Goal: Task Accomplishment & Management: Use online tool/utility

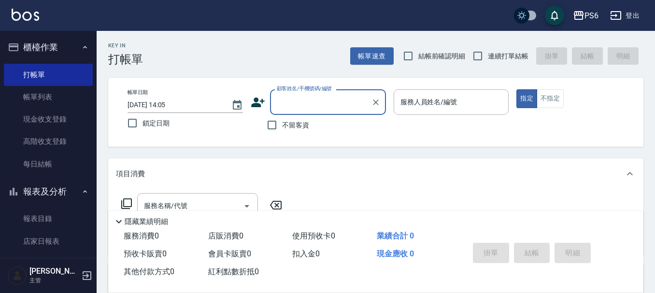
click at [477, 53] on input "連續打單結帳" at bounding box center [478, 56] width 20 height 20
checkbox input "true"
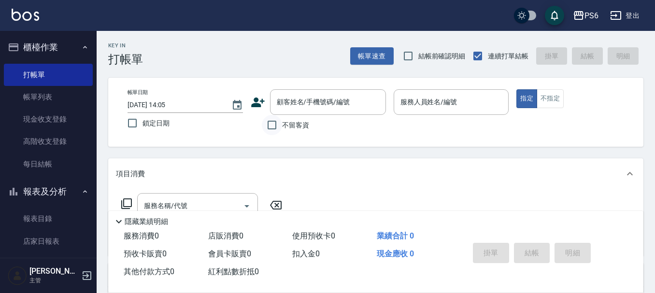
drag, startPoint x: 276, startPoint y: 128, endPoint x: 331, endPoint y: 119, distance: 55.8
click at [276, 128] on input "不留客資" at bounding box center [272, 125] width 20 height 20
checkbox input "true"
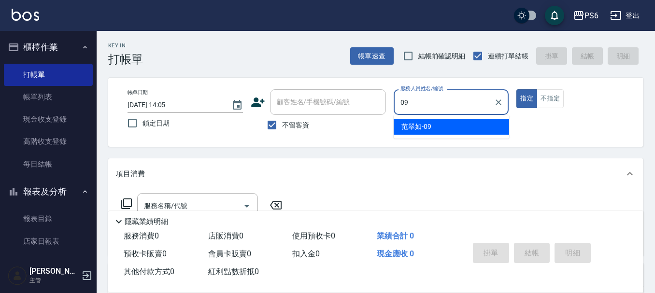
type input "[PERSON_NAME]-09"
type button "true"
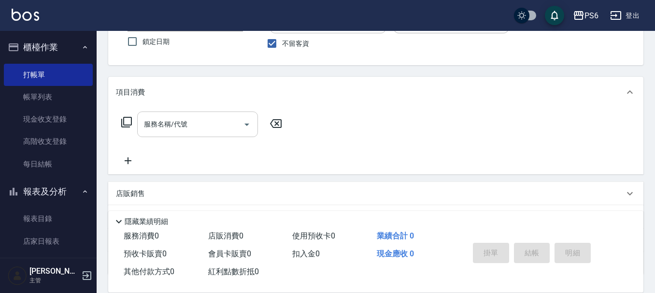
scroll to position [97, 0]
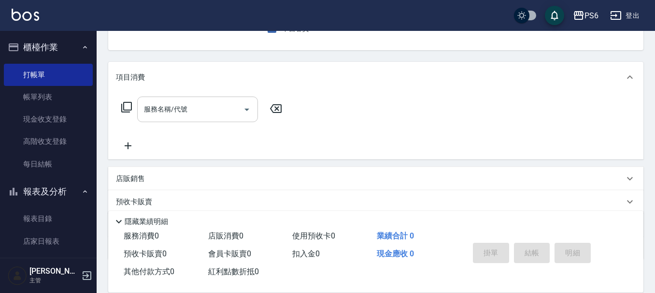
click at [210, 107] on input "服務名稱/代號" at bounding box center [191, 109] width 98 height 17
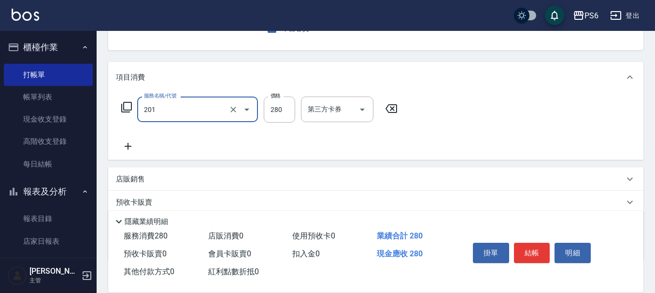
type input "一般洗髮(201)"
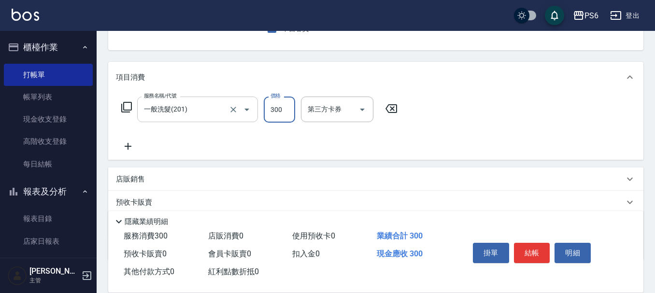
type input "300"
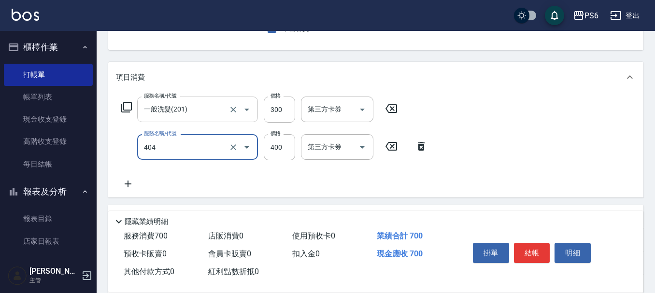
type input "B級剪髮(404)"
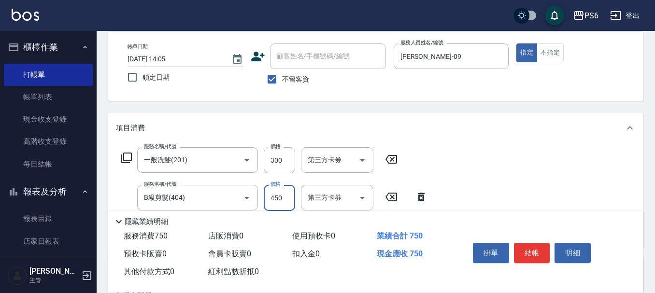
scroll to position [0, 0]
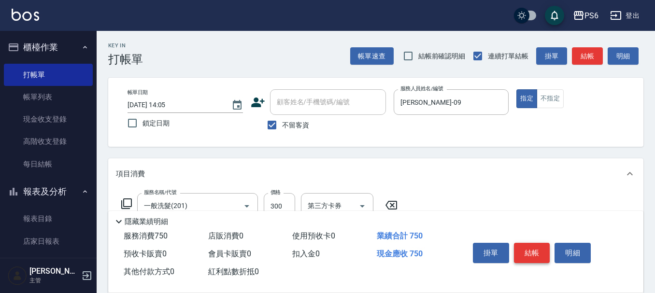
type input "450"
click at [534, 254] on button "結帳" at bounding box center [532, 253] width 36 height 20
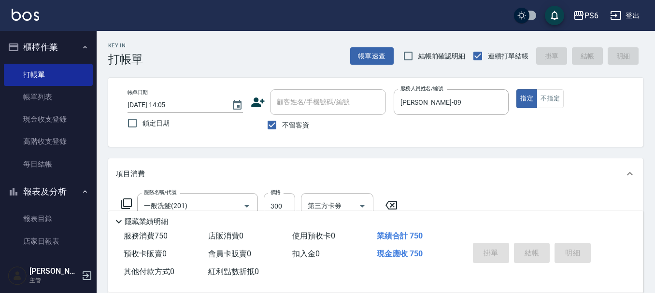
type input "[DATE] 18:27"
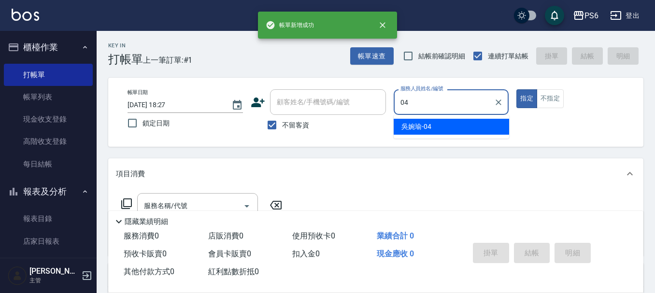
type input "[PERSON_NAME]-04"
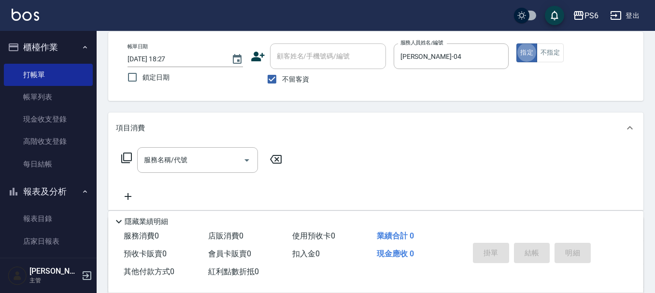
scroll to position [48, 0]
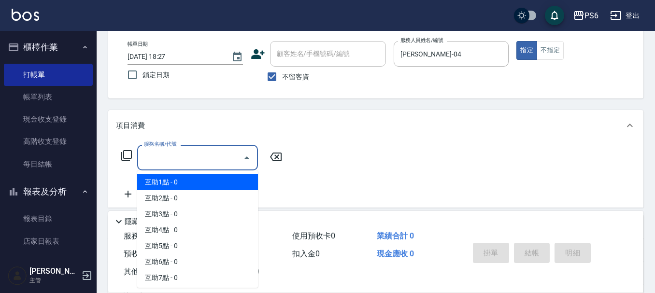
click at [179, 158] on input "服務名稱/代號" at bounding box center [191, 157] width 98 height 17
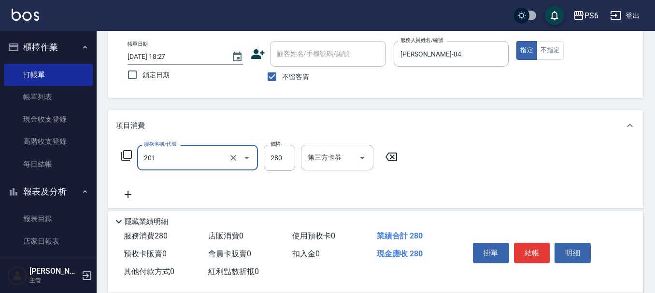
type input "一般洗髮(201)"
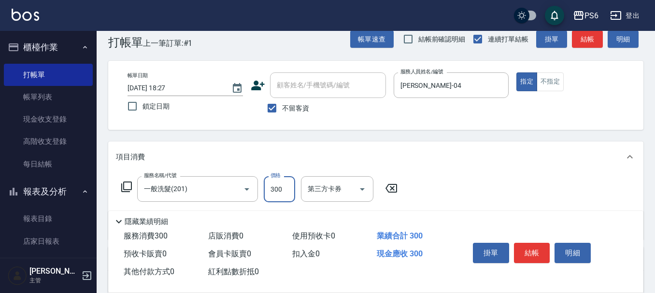
scroll to position [0, 0]
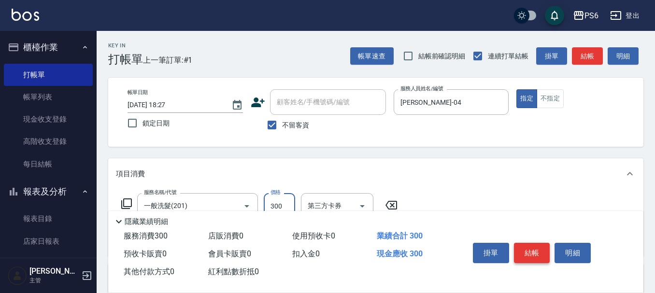
type input "300"
click at [526, 252] on button "結帳" at bounding box center [532, 253] width 36 height 20
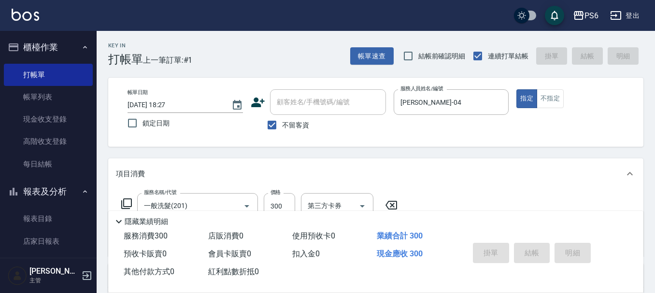
type input "[DATE] 18:28"
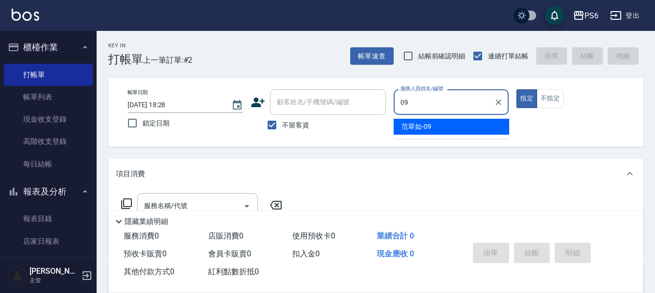
type input "[PERSON_NAME]-09"
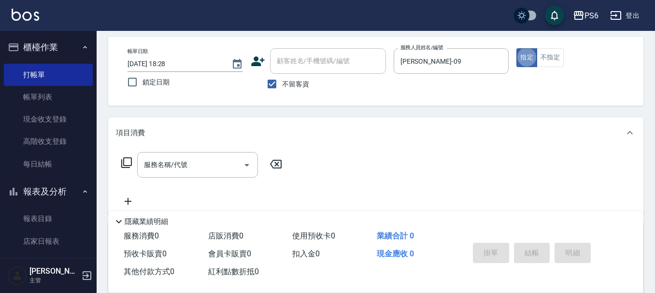
scroll to position [97, 0]
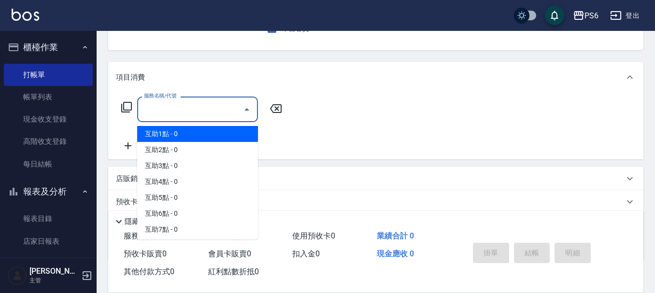
click at [197, 108] on input "服務名稱/代號" at bounding box center [191, 109] width 98 height 17
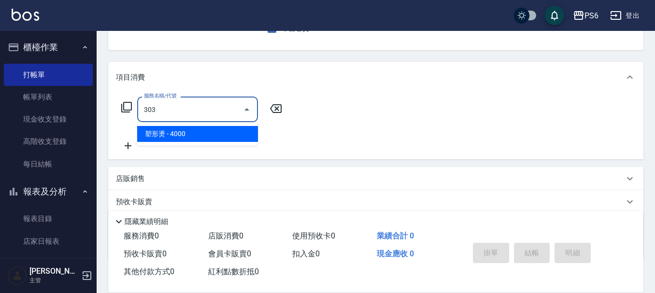
type input "塑形燙(303)"
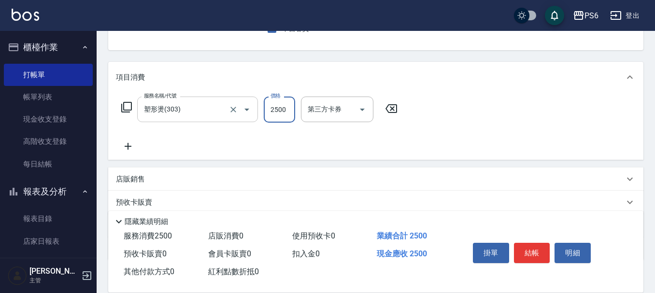
type input "2500"
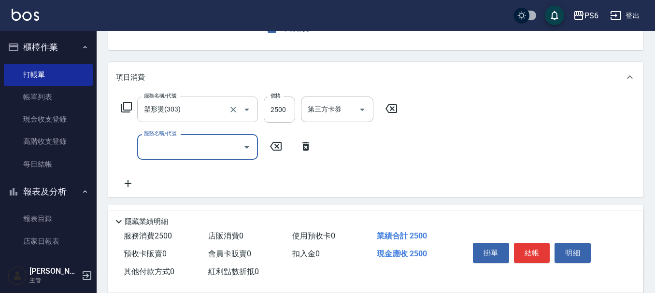
type input "4"
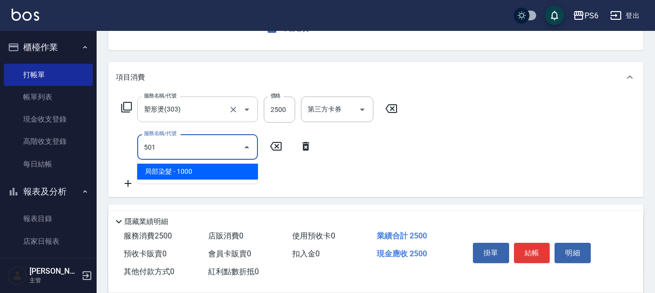
type input "局部染髮(501)"
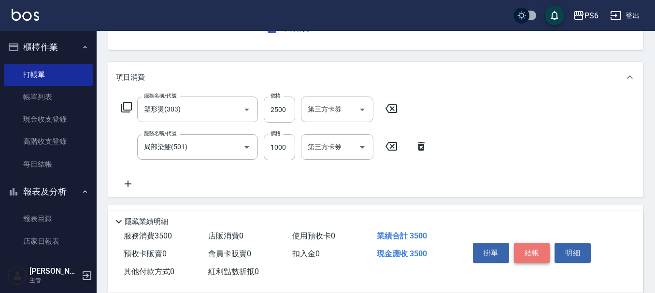
click at [528, 248] on button "結帳" at bounding box center [532, 253] width 36 height 20
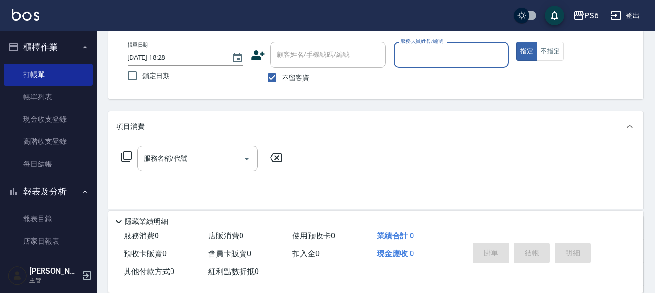
scroll to position [0, 0]
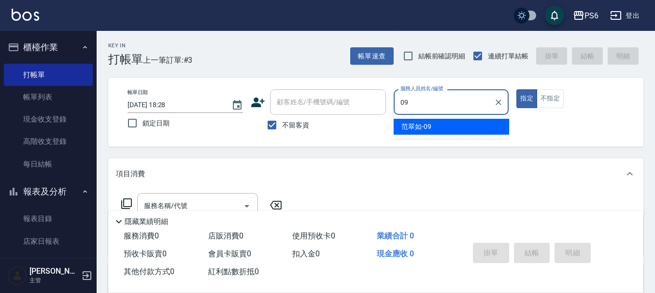
type input "[PERSON_NAME]-09"
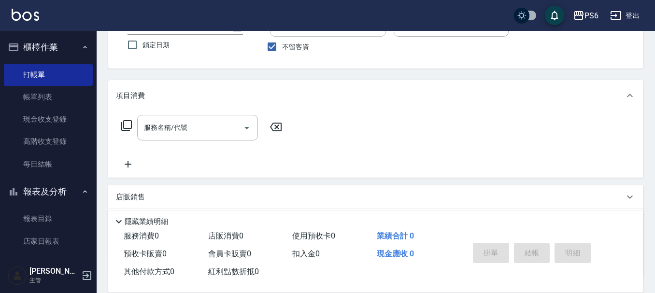
scroll to position [97, 0]
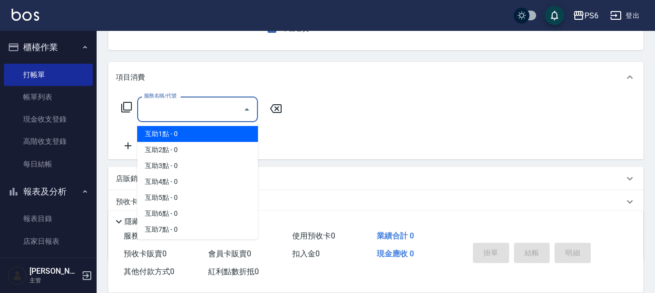
click at [176, 108] on input "服務名稱/代號" at bounding box center [191, 109] width 98 height 17
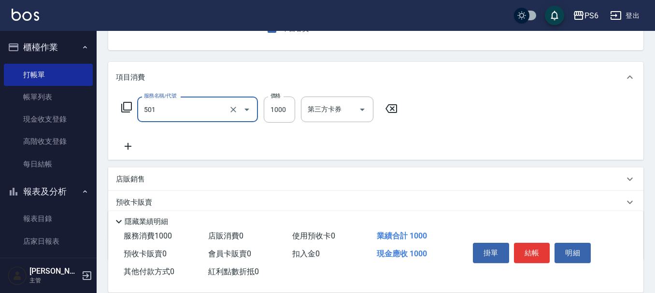
type input "局部染髮(501)"
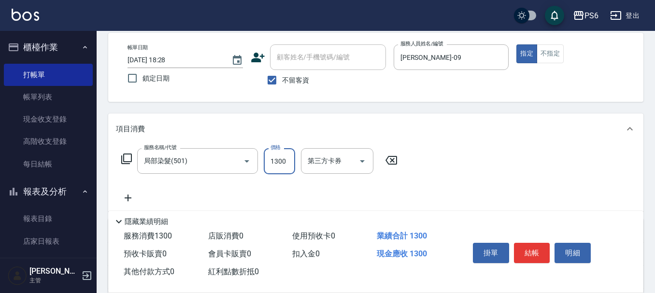
scroll to position [0, 0]
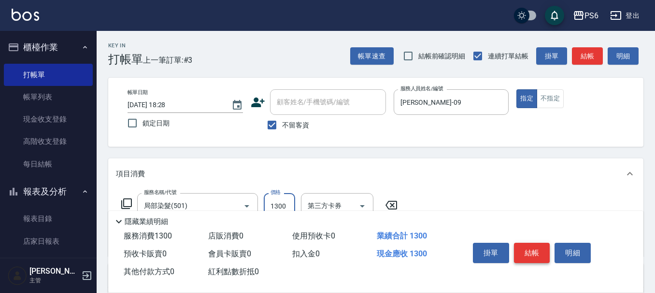
type input "1300"
click at [529, 245] on button "結帳" at bounding box center [532, 253] width 36 height 20
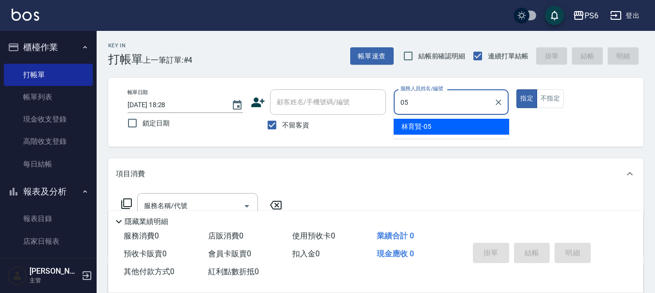
type input "[PERSON_NAME]-05"
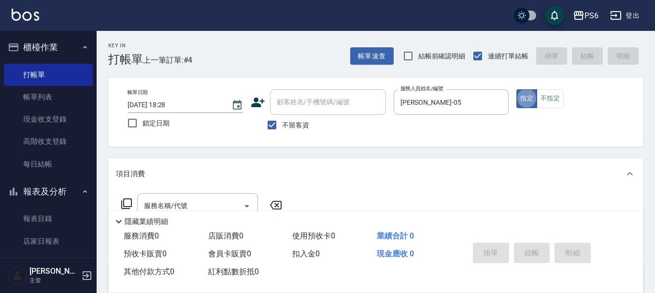
scroll to position [97, 0]
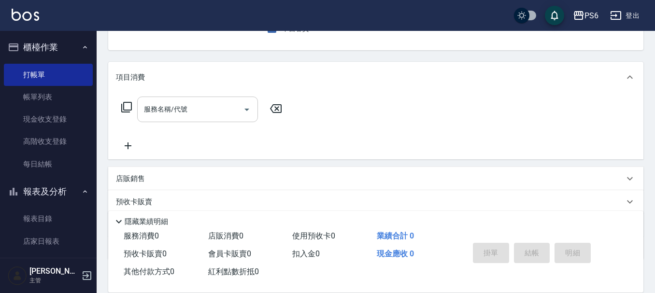
click at [199, 124] on div "服務名稱/代號 服務名稱/代號" at bounding box center [202, 124] width 172 height 55
click at [199, 118] on input "服務名稱/代號" at bounding box center [191, 109] width 98 height 17
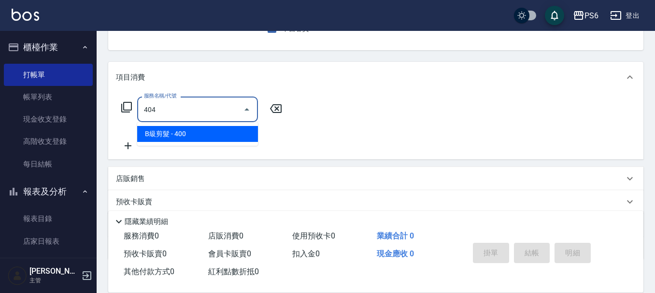
type input "B級剪髮(404)"
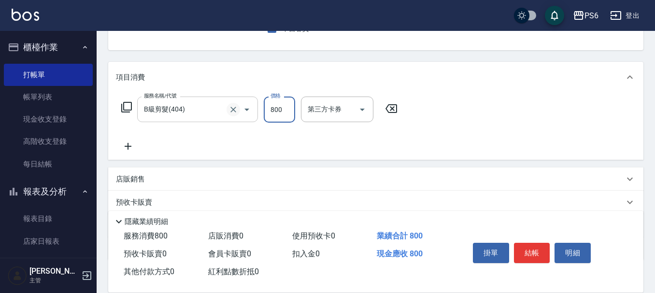
type input "800"
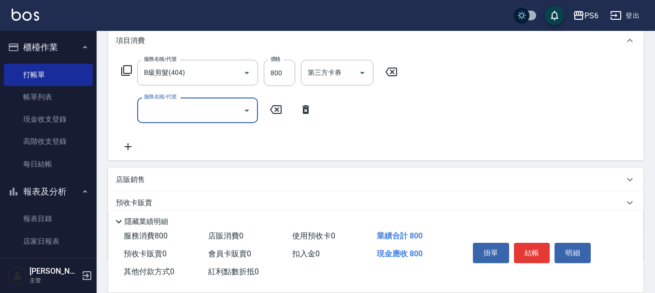
scroll to position [193, 0]
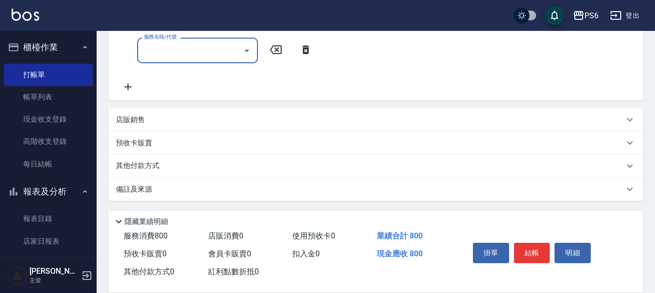
click at [211, 59] on div "服務名稱/代號" at bounding box center [197, 51] width 121 height 26
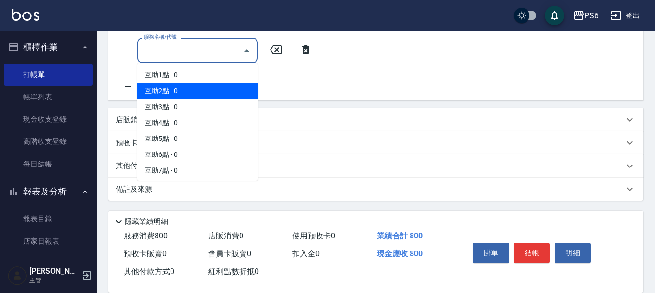
click at [184, 91] on span "互助2點 - 0" at bounding box center [197, 91] width 121 height 16
type input "互助2點(2)"
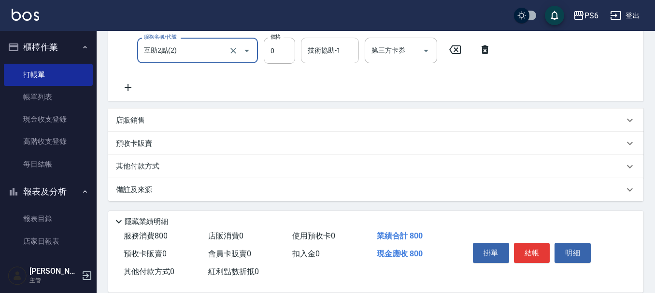
click at [323, 55] on input "技術協助-1" at bounding box center [329, 50] width 49 height 17
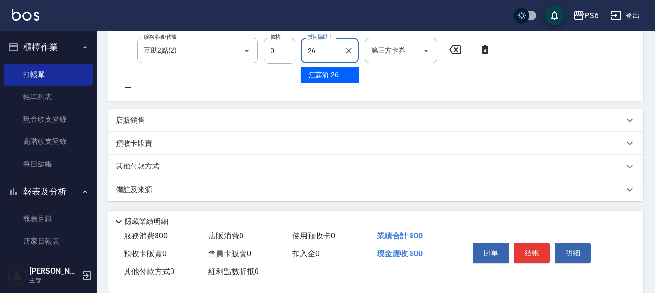
type input "[PERSON_NAME]-26"
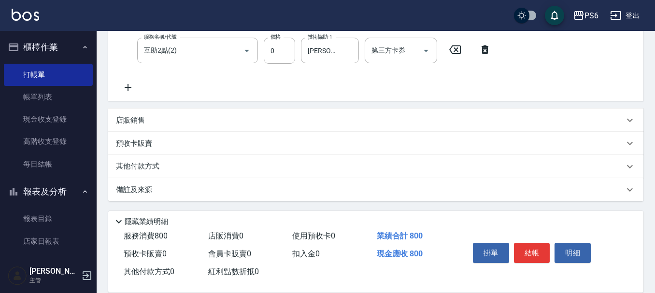
click at [130, 89] on icon at bounding box center [128, 88] width 24 height 12
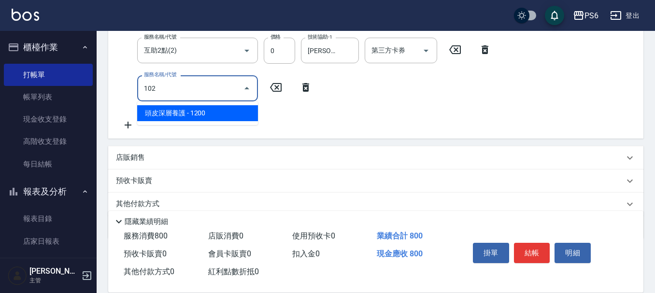
type input "頭皮深層養護(102)"
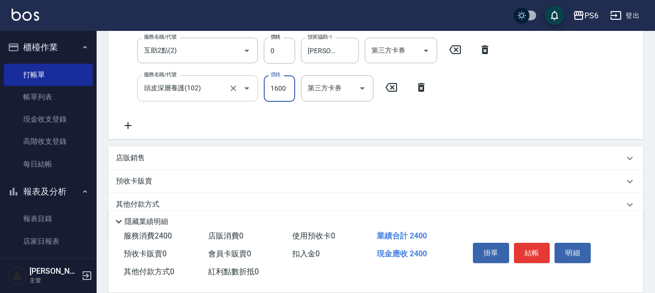
type input "1600"
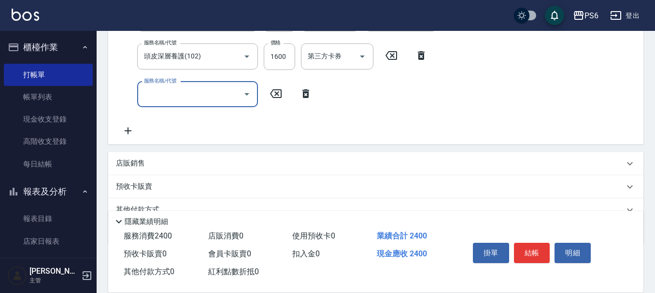
scroll to position [242, 0]
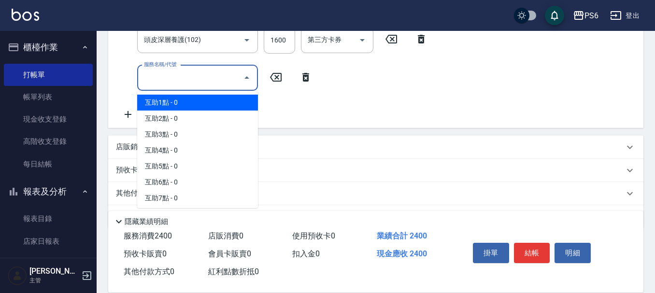
click at [173, 78] on input "服務名稱/代號" at bounding box center [191, 78] width 98 height 17
click at [109, 88] on div "服務名稱/代號 B級剪髮(404) 服務名稱/代號 價格 800 價格 第三方卡券 第三方卡券 服務名稱/代號 互助2點(2) 服務名稱/代號 價格 0 價格…" at bounding box center [375, 38] width 535 height 180
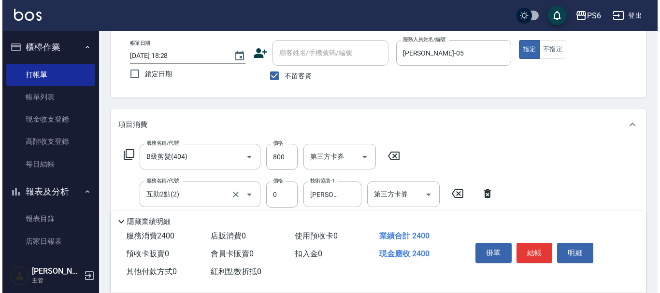
scroll to position [48, 0]
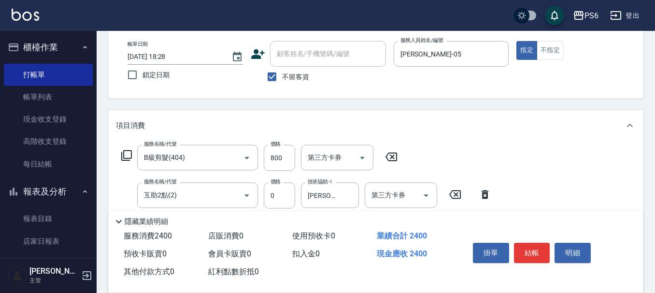
click at [129, 155] on icon at bounding box center [127, 156] width 12 height 12
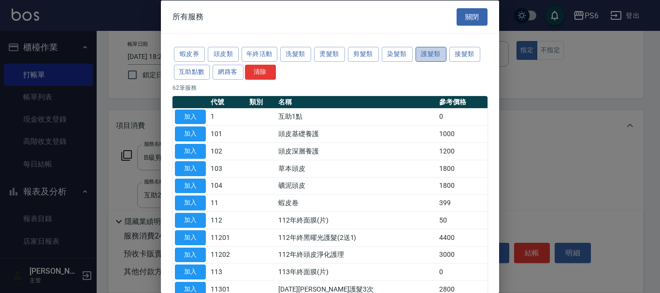
click at [421, 57] on button "護髮類" at bounding box center [430, 54] width 31 height 15
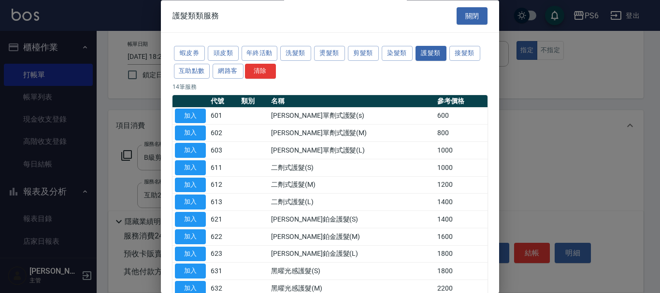
scroll to position [0, 0]
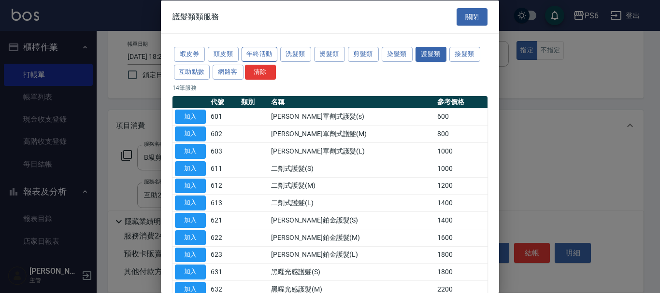
click at [259, 52] on button "年終活動" at bounding box center [260, 54] width 36 height 15
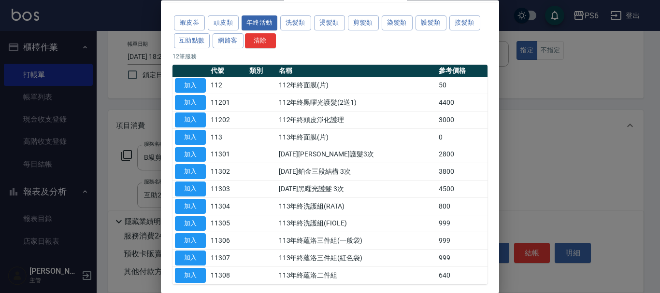
scroll to position [48, 0]
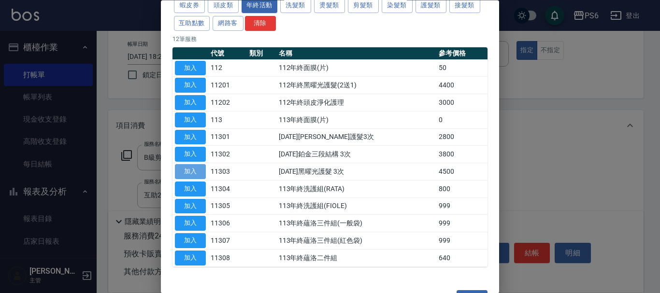
click at [200, 174] on button "加入" at bounding box center [190, 172] width 31 height 15
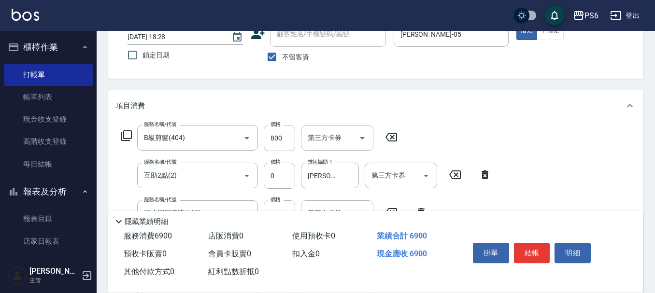
scroll to position [17, 0]
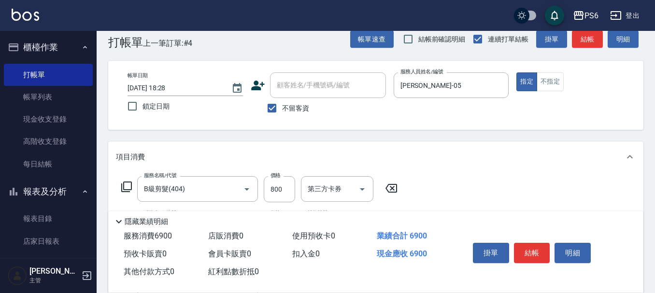
drag, startPoint x: 272, startPoint y: 108, endPoint x: 297, endPoint y: 91, distance: 30.4
click at [276, 104] on input "不留客資" at bounding box center [272, 108] width 20 height 20
checkbox input "false"
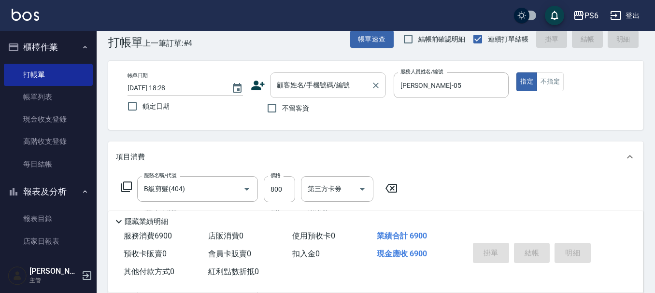
click at [298, 91] on input "顧客姓名/手機號碼/編號" at bounding box center [320, 85] width 93 height 17
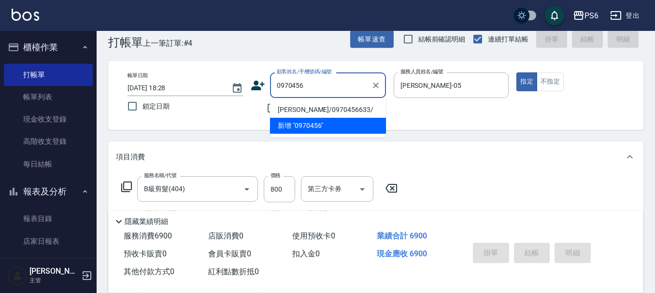
click at [340, 108] on li "[PERSON_NAME]/0970456633/" at bounding box center [328, 110] width 116 height 16
type input "[PERSON_NAME]/0970456633/"
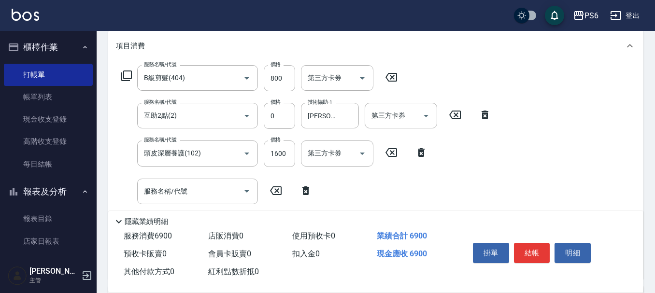
scroll to position [114, 0]
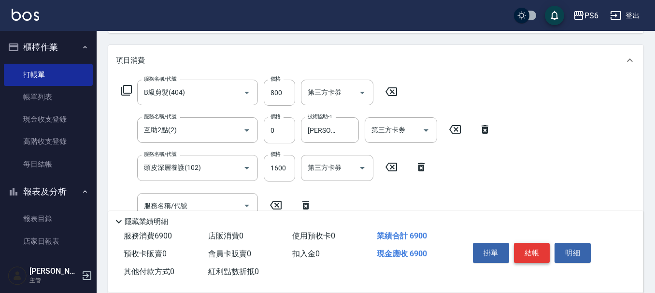
click at [527, 257] on button "結帳" at bounding box center [532, 253] width 36 height 20
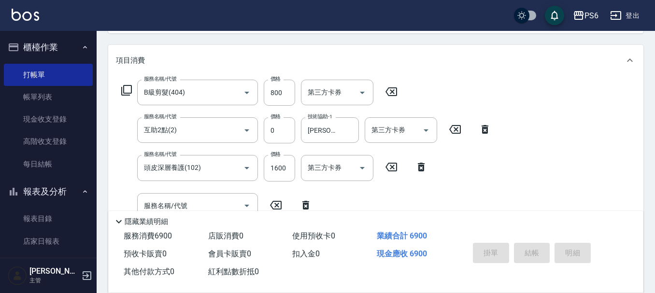
type input "[DATE] 18:29"
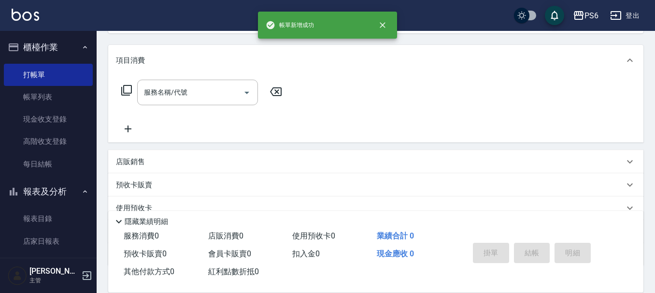
scroll to position [0, 0]
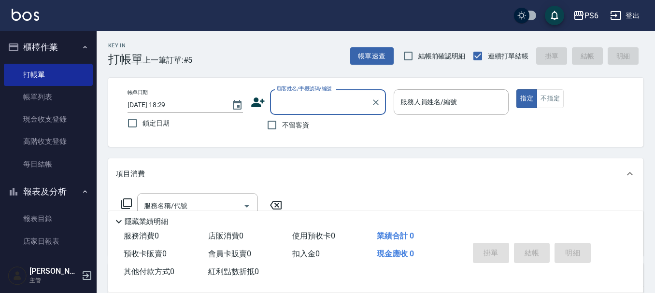
type input "0"
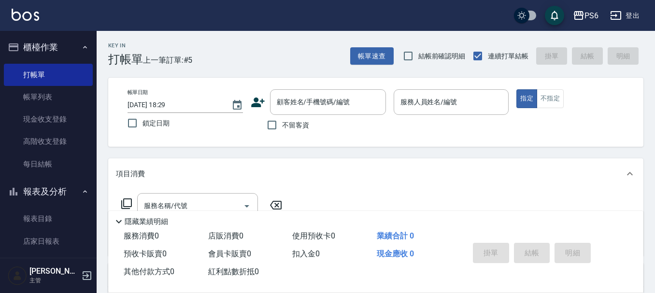
click at [317, 45] on div "Key In 打帳單 上一筆訂單:#5 帳單速查 結帳前確認明細 連續打單結帳 掛單 結帳 明細" at bounding box center [370, 48] width 547 height 35
drag, startPoint x: 265, startPoint y: 126, endPoint x: 444, endPoint y: 101, distance: 180.8
click at [267, 126] on input "不留客資" at bounding box center [272, 125] width 20 height 20
checkbox input "true"
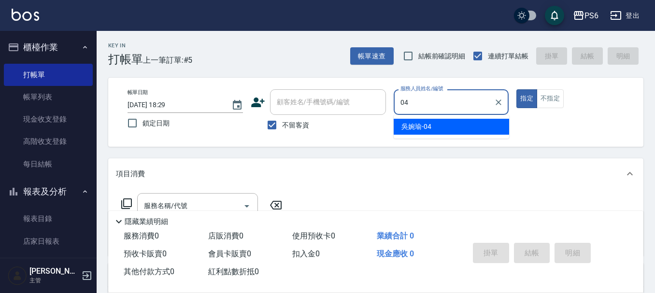
type input "[PERSON_NAME]-04"
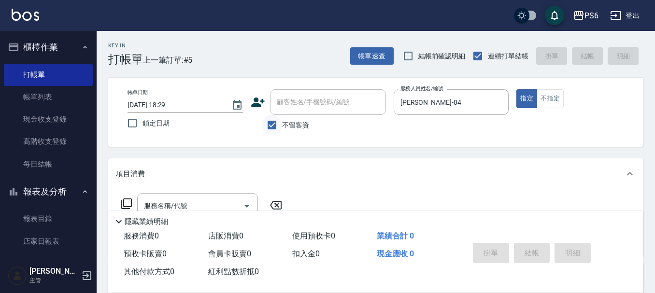
drag, startPoint x: 271, startPoint y: 124, endPoint x: 275, endPoint y: 118, distance: 7.2
click at [271, 123] on input "不留客資" at bounding box center [272, 125] width 20 height 20
checkbox input "false"
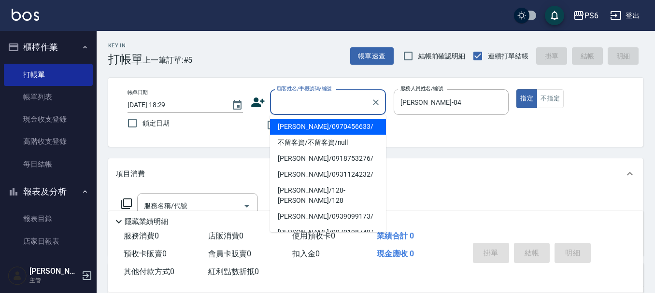
click at [297, 101] on input "顧客姓名/手機號碼/編號" at bounding box center [320, 102] width 93 height 17
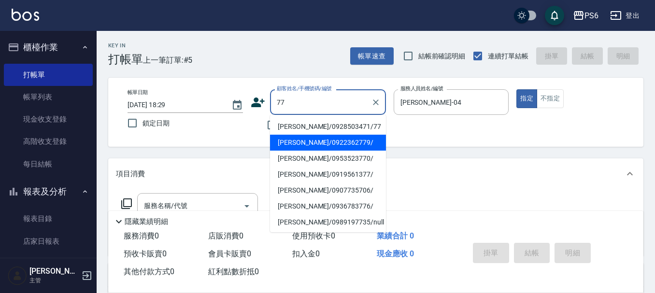
click at [340, 135] on li "[PERSON_NAME]/0922362779/" at bounding box center [328, 143] width 116 height 16
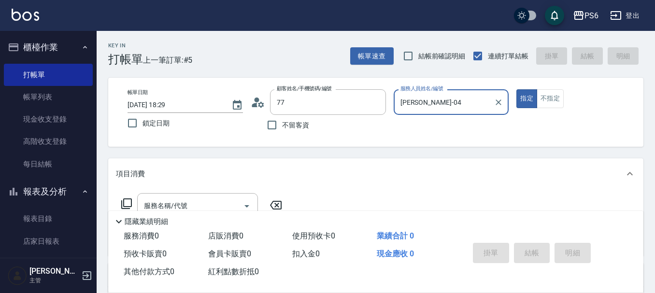
type input "[PERSON_NAME]/0922362779/"
type input "[PERSON_NAME]-13"
click at [354, 103] on input "[PERSON_NAME]/0922362779/" at bounding box center [320, 102] width 93 height 17
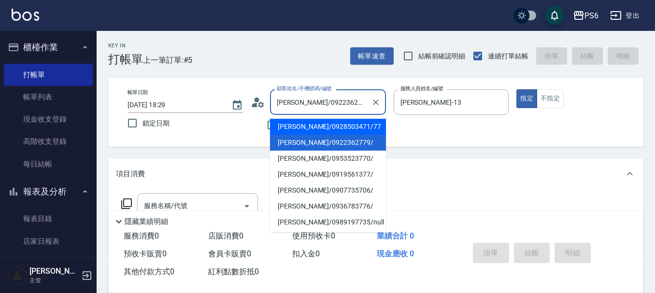
click at [338, 132] on li "[PERSON_NAME]/0928503471/77" at bounding box center [328, 127] width 116 height 16
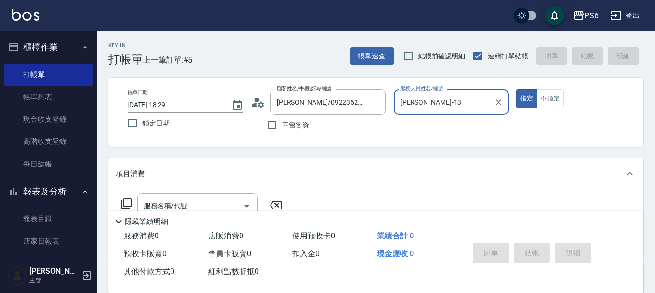
type input "[PERSON_NAME]/0928503471/77"
type input "[PERSON_NAME]-04"
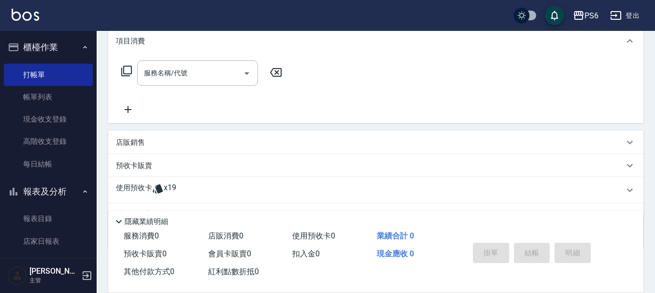
scroll to position [145, 0]
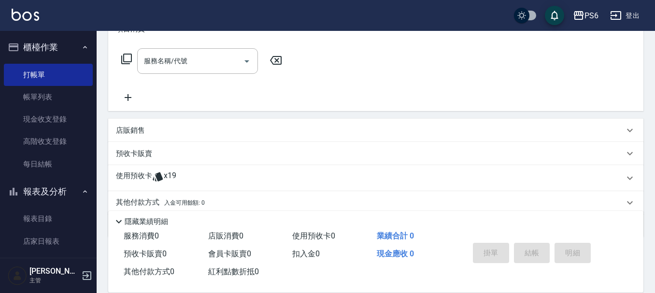
click at [180, 173] on div "使用預收卡 x19" at bounding box center [370, 178] width 508 height 14
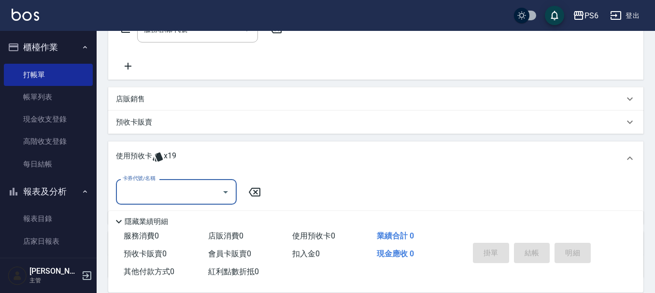
scroll to position [193, 0]
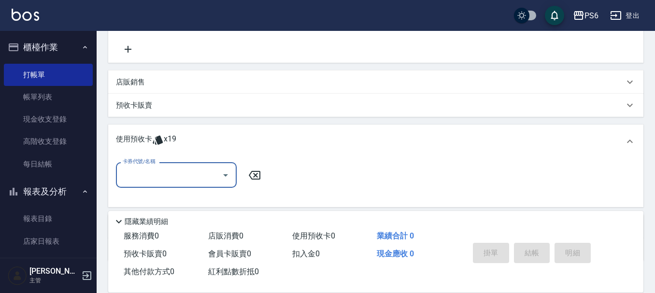
click at [184, 169] on input "卡券代號/名稱" at bounding box center [169, 175] width 98 height 17
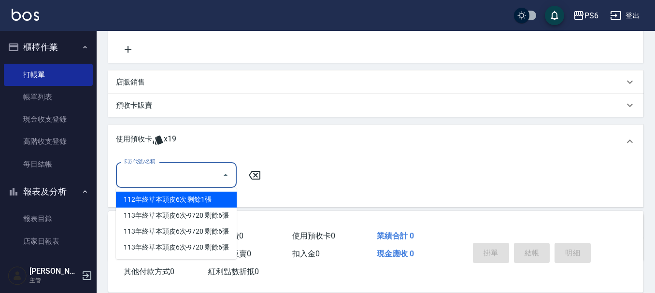
click at [183, 197] on div "112年終草本頭皮6次 剩餘1張" at bounding box center [176, 200] width 121 height 16
type input "112年終草本頭皮6次"
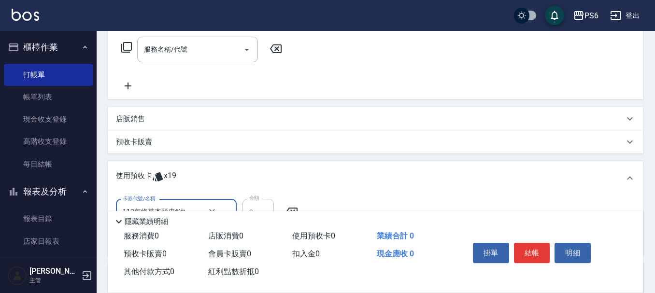
scroll to position [97, 0]
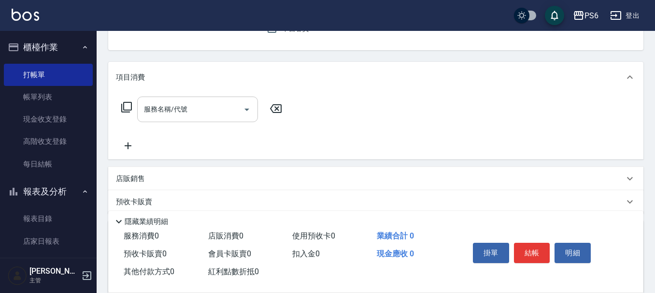
click at [213, 109] on input "服務名稱/代號" at bounding box center [191, 109] width 98 height 17
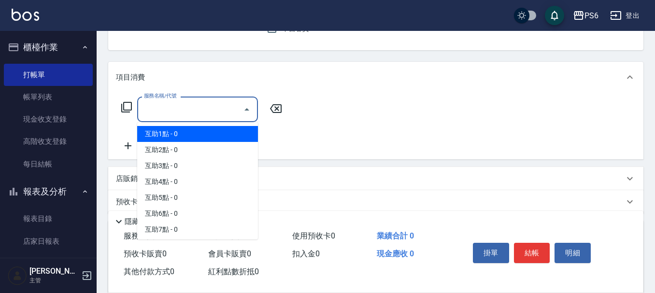
click at [212, 131] on span "互助1點 - 0" at bounding box center [197, 134] width 121 height 16
type input "互助1點(1)"
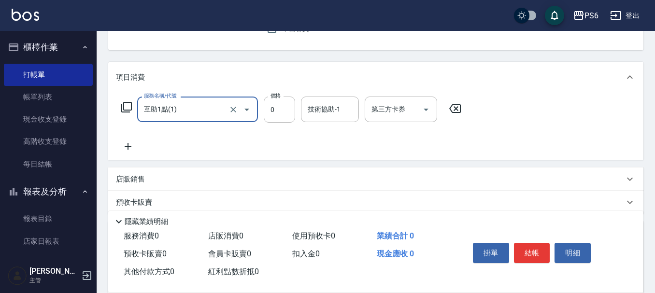
click at [321, 106] on div "技術協助-1 技術協助-1" at bounding box center [330, 110] width 58 height 26
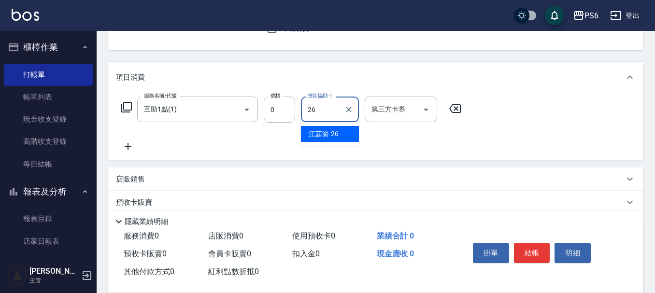
type input "[PERSON_NAME]-26"
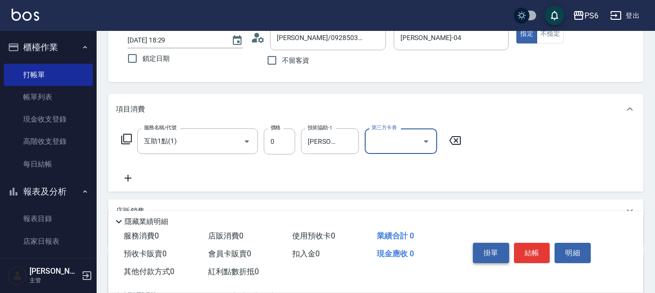
scroll to position [0, 0]
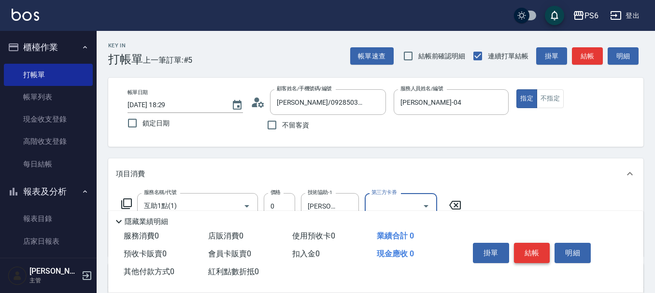
click at [533, 250] on button "結帳" at bounding box center [532, 253] width 36 height 20
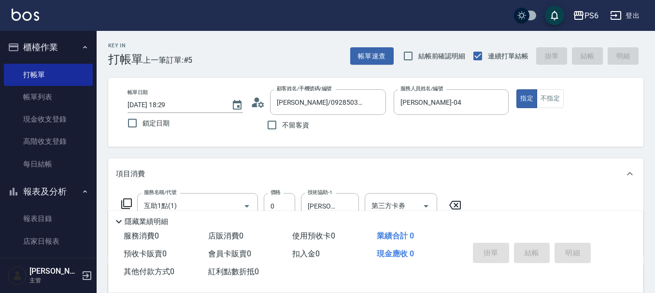
type input "[DATE] 18:30"
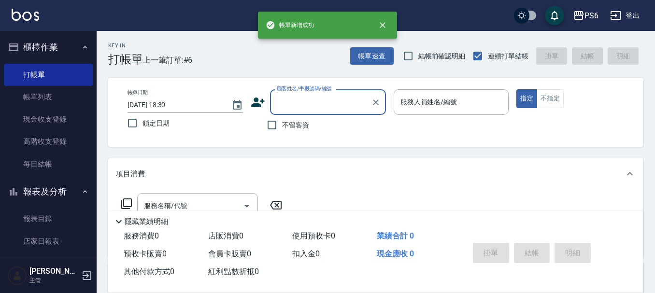
type input "0"
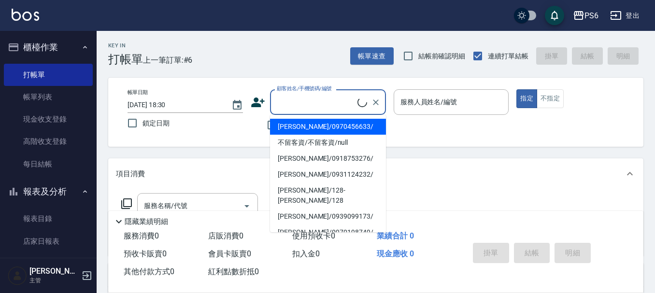
drag, startPoint x: 282, startPoint y: 56, endPoint x: 292, endPoint y: 151, distance: 96.1
click at [283, 56] on div "Key In 打帳單 上一筆訂單:#6 帳單速查 結帳前確認明細 連續打單結帳 掛單 結帳 明細" at bounding box center [370, 48] width 547 height 35
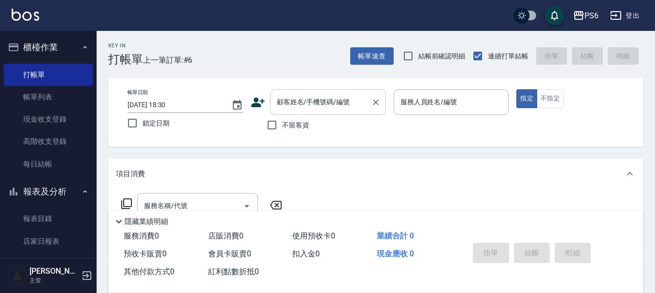
drag, startPoint x: 272, startPoint y: 118, endPoint x: 364, endPoint y: 89, distance: 96.1
click at [272, 117] on input "不留客資" at bounding box center [272, 125] width 20 height 20
checkbox input "true"
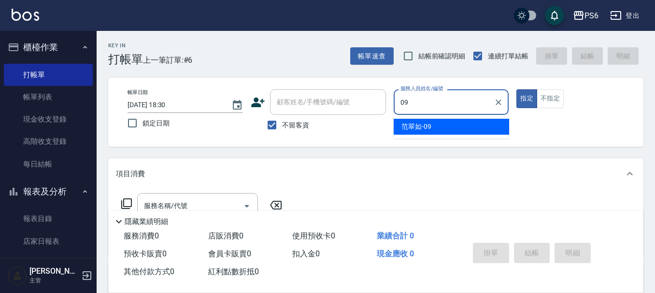
type input "[PERSON_NAME]-09"
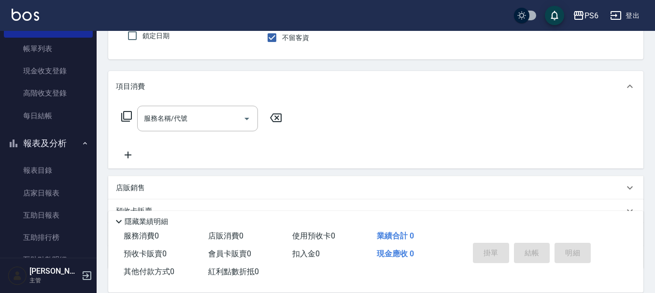
scroll to position [97, 0]
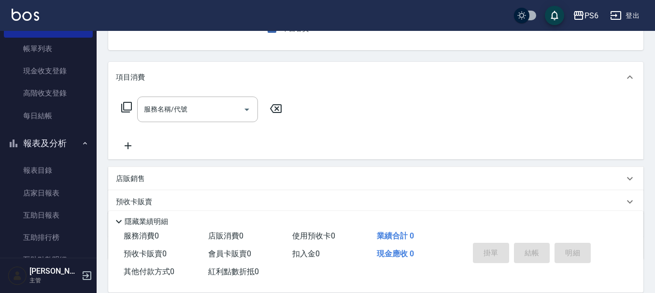
click at [194, 124] on div "服務名稱/代號 服務名稱/代號" at bounding box center [202, 124] width 172 height 55
click at [194, 123] on div "服務名稱/代號 服務名稱/代號" at bounding box center [202, 124] width 172 height 55
click at [215, 119] on div "服務名稱/代號" at bounding box center [197, 110] width 121 height 26
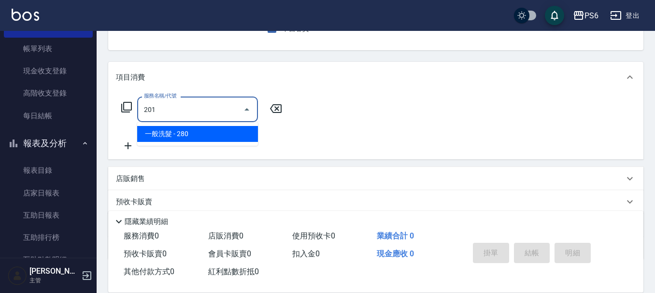
type input "一般洗髮(201)"
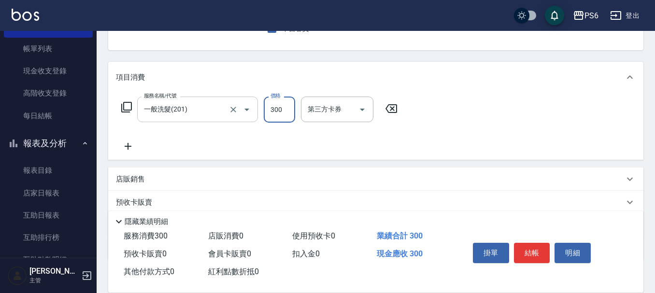
type input "300"
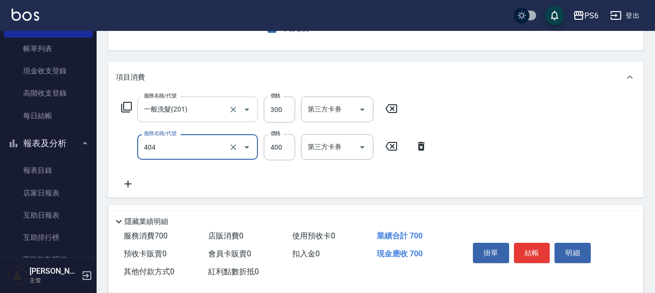
type input "B級剪髮(404)"
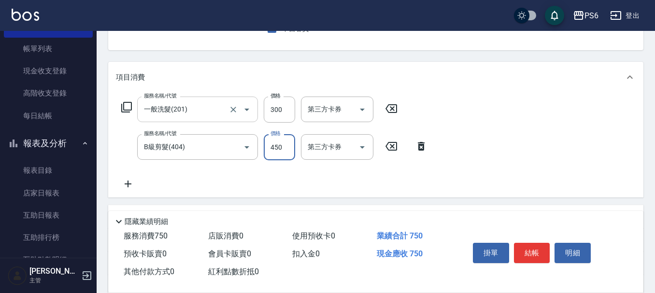
type input "450"
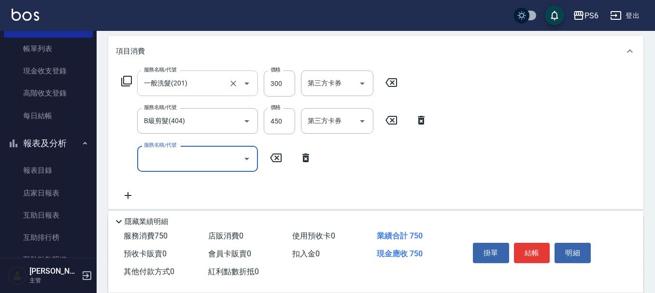
scroll to position [145, 0]
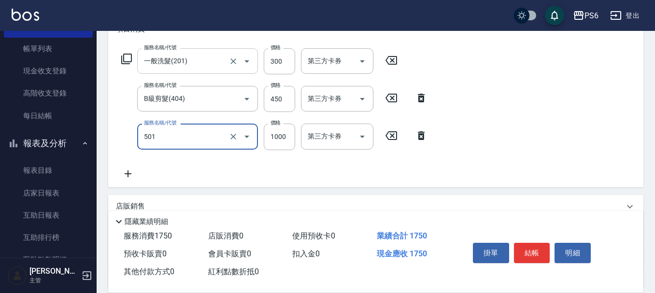
type input "局部染髮(501)"
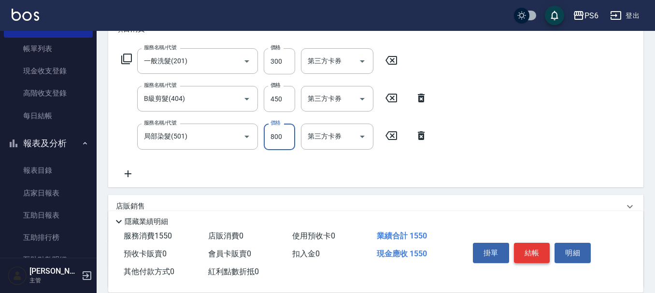
type input "800"
click at [535, 251] on button "結帳" at bounding box center [532, 253] width 36 height 20
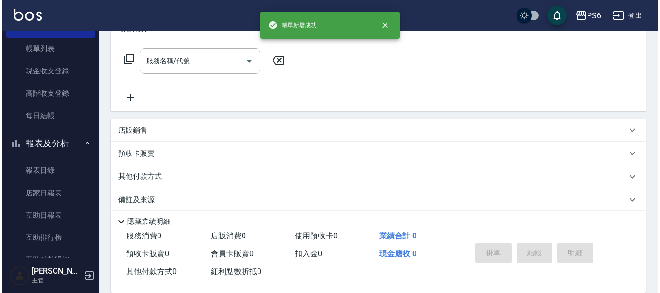
scroll to position [0, 0]
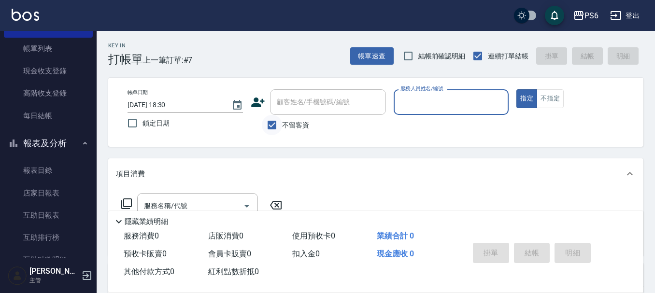
drag, startPoint x: 272, startPoint y: 125, endPoint x: 272, endPoint y: 115, distance: 9.7
click at [272, 125] on input "不留客資" at bounding box center [272, 125] width 20 height 20
checkbox input "false"
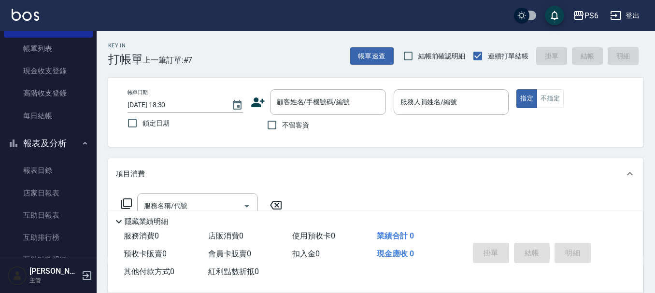
click at [258, 105] on icon at bounding box center [258, 103] width 14 height 10
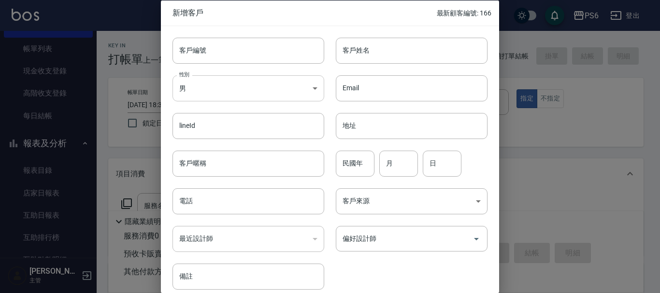
click at [230, 93] on body "PS6 登出 櫃檯作業 打帳單 帳單列表 現金收支登錄 高階收支登錄 每日結帳 報表及分析 報表目錄 店家日報表 互助日報表 互助排行榜 互助點數明細 設計師…" at bounding box center [330, 236] width 660 height 472
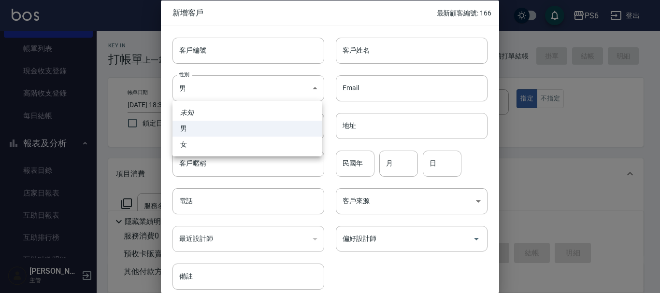
drag, startPoint x: 194, startPoint y: 144, endPoint x: 365, endPoint y: 69, distance: 187.3
click at [196, 143] on li "女" at bounding box center [246, 145] width 149 height 16
type input "[DEMOGRAPHIC_DATA]"
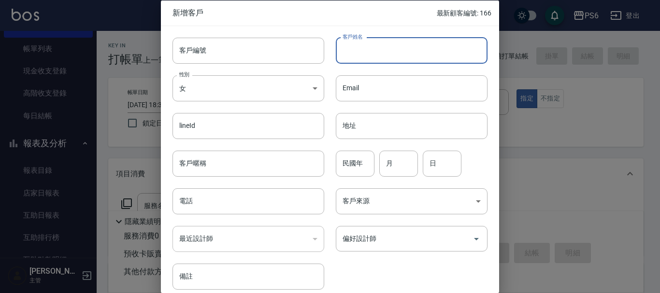
click at [371, 53] on input "客戶姓名" at bounding box center [412, 50] width 152 height 26
type input "[PERSON_NAME]"
drag, startPoint x: 356, startPoint y: 98, endPoint x: 353, endPoint y: 102, distance: 5.2
click at [356, 98] on input "Email" at bounding box center [412, 88] width 152 height 26
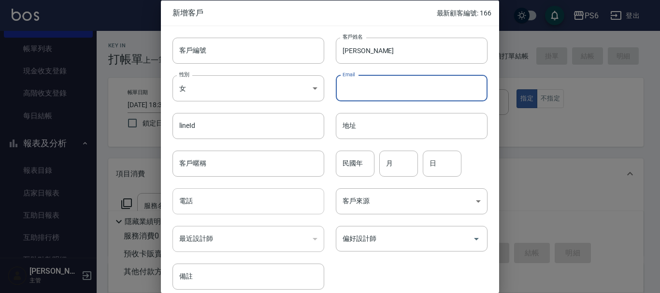
click at [230, 202] on input "電話" at bounding box center [248, 201] width 152 height 26
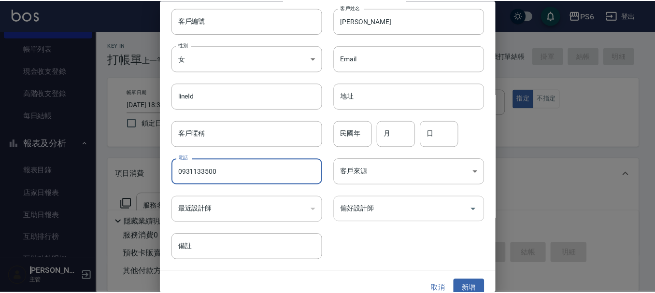
scroll to position [42, 0]
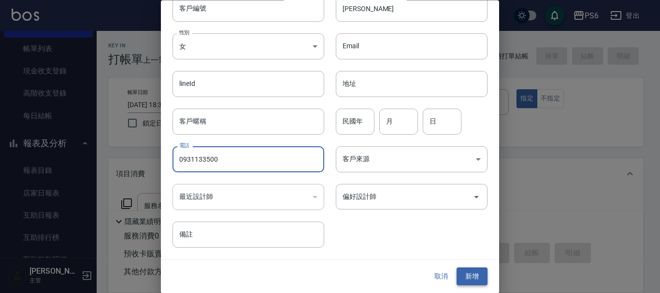
type input "0931133500"
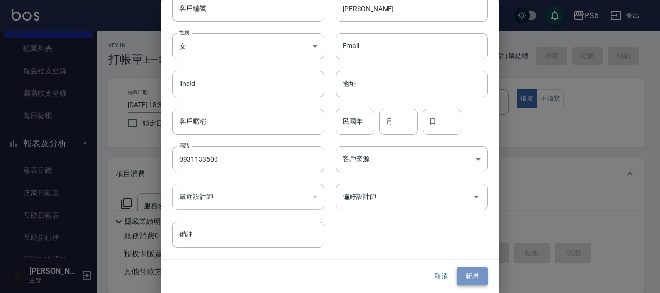
click at [476, 274] on button "新增" at bounding box center [472, 277] width 31 height 18
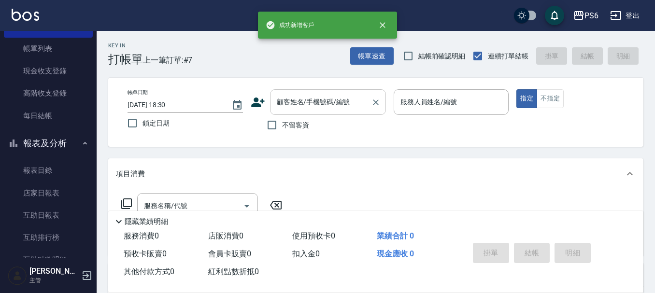
click at [286, 106] on input "顧客姓名/手機號碼/編號" at bounding box center [320, 102] width 93 height 17
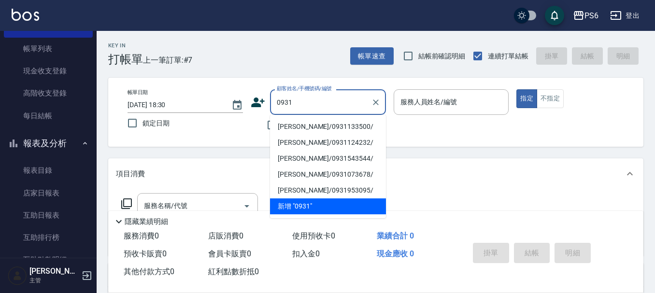
click at [319, 128] on li "[PERSON_NAME]/0931133500/" at bounding box center [328, 127] width 116 height 16
type input "[PERSON_NAME]/0931133500/"
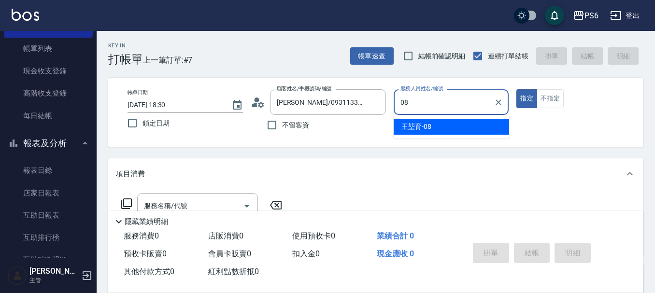
type input "[PERSON_NAME]-08"
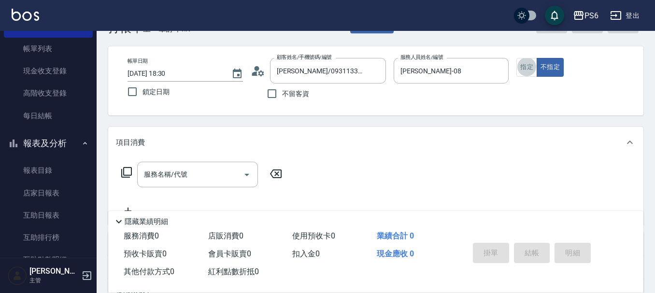
scroll to position [48, 0]
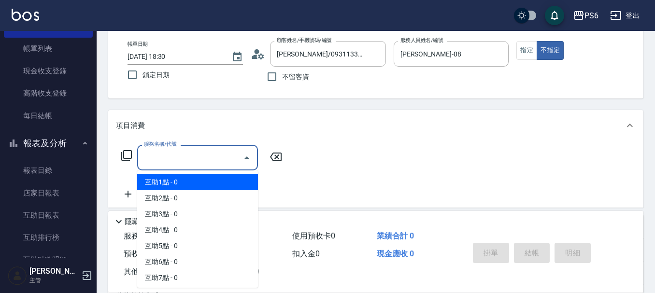
click at [176, 157] on input "服務名稱/代號" at bounding box center [191, 157] width 98 height 17
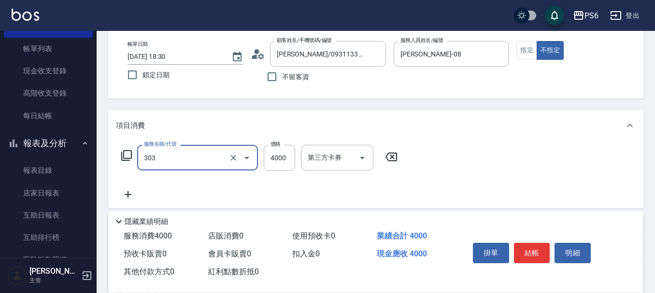
type input "塑形燙(303)"
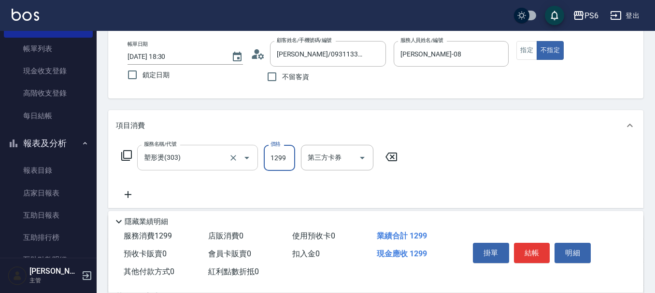
type input "1299"
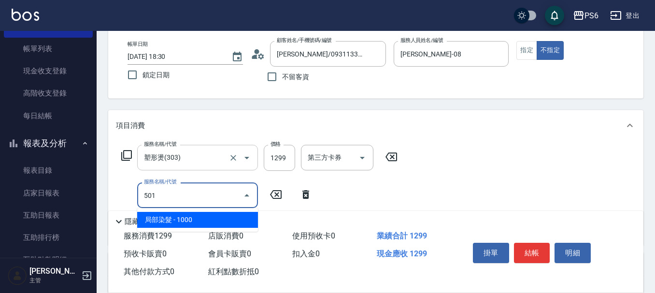
type input "局部染髮(501)"
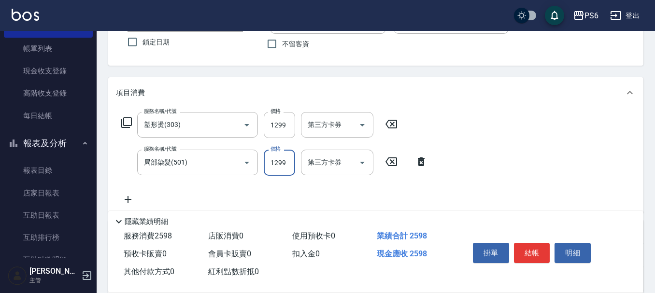
scroll to position [97, 0]
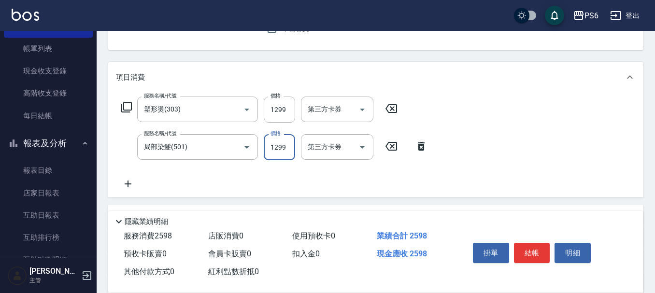
drag, startPoint x: 271, startPoint y: 145, endPoint x: 291, endPoint y: 148, distance: 20.9
click at [291, 148] on input "1299" at bounding box center [279, 147] width 31 height 26
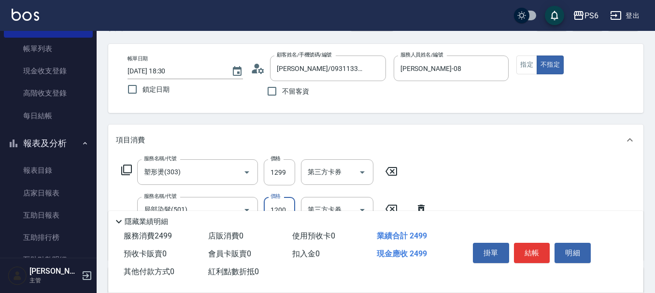
scroll to position [0, 0]
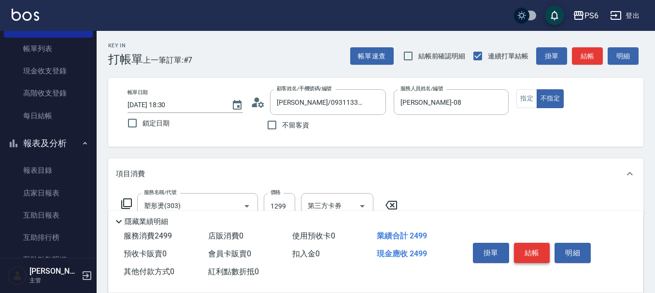
type input "1200"
click at [530, 252] on button "結帳" at bounding box center [532, 253] width 36 height 20
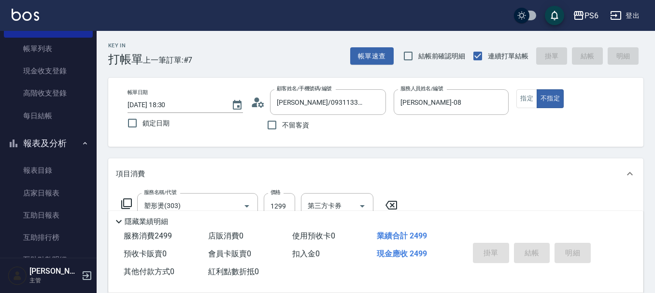
type input "[DATE] 18:31"
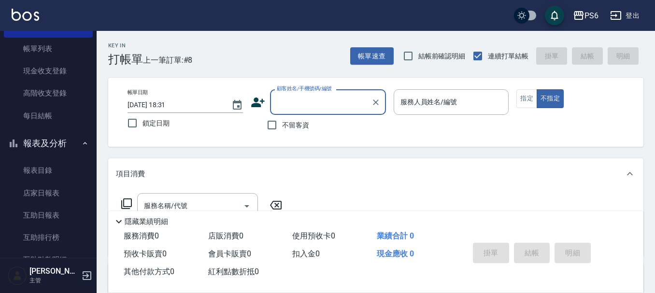
type input "0"
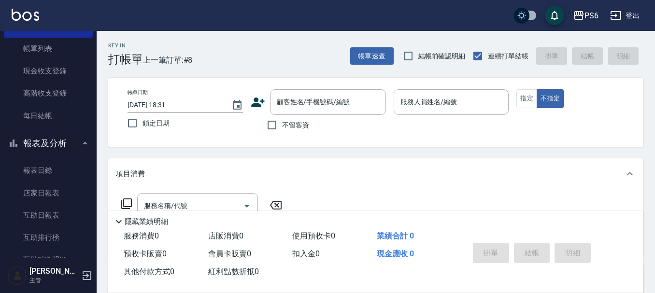
drag, startPoint x: 302, startPoint y: 63, endPoint x: 274, endPoint y: 134, distance: 76.2
click at [301, 63] on div "Key In 打帳單 上一筆訂單:#8 帳單速查 結帳前確認明細 連續打單結帳 掛單 結帳 明細" at bounding box center [370, 48] width 547 height 35
click at [272, 125] on input "不留客資" at bounding box center [272, 125] width 20 height 20
checkbox input "true"
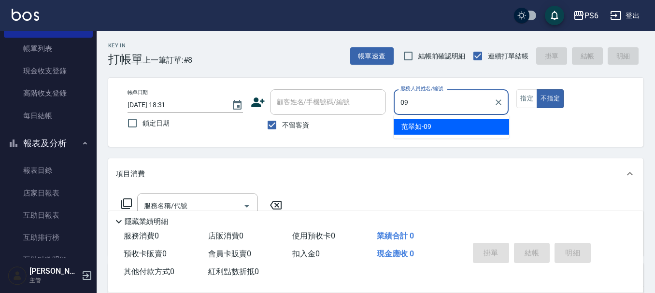
type input "[PERSON_NAME]-09"
type button "false"
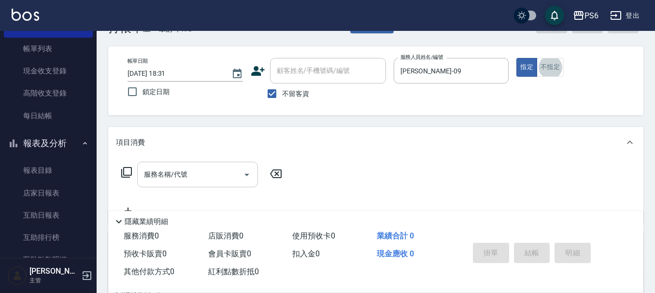
scroll to position [48, 0]
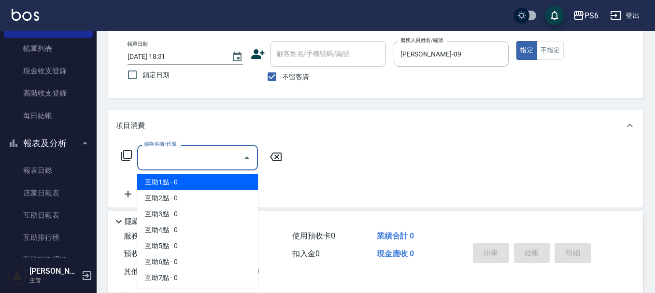
click at [208, 160] on input "服務名稱/代號" at bounding box center [191, 157] width 98 height 17
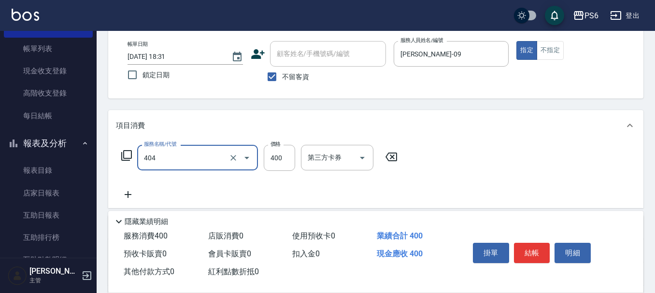
type input "B級剪髮(404)"
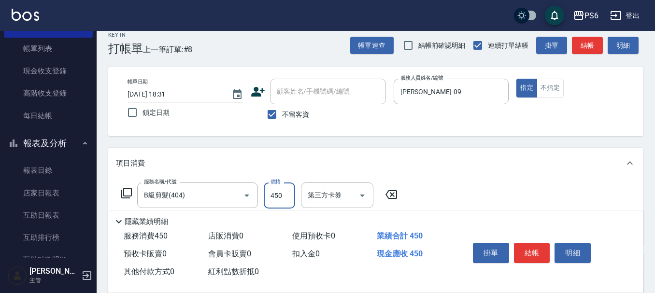
scroll to position [0, 0]
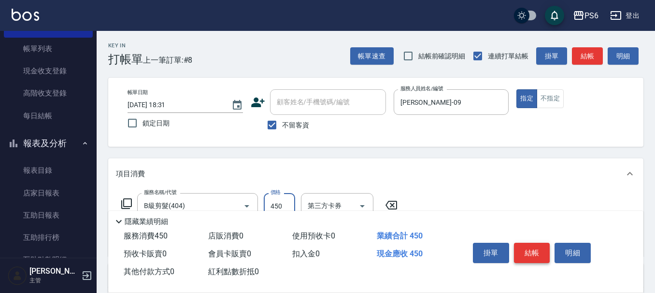
type input "450"
click at [525, 243] on button "結帳" at bounding box center [532, 253] width 36 height 20
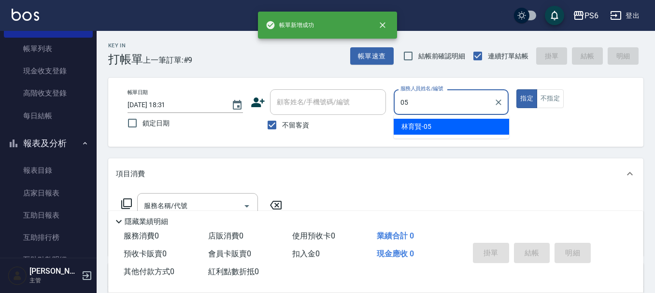
type input "[PERSON_NAME]-05"
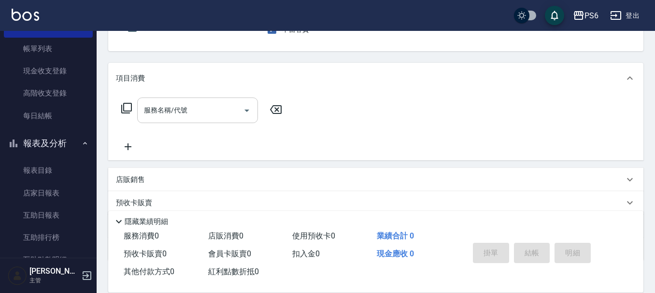
scroll to position [97, 0]
click at [190, 105] on input "服務名稱/代號" at bounding box center [191, 109] width 98 height 17
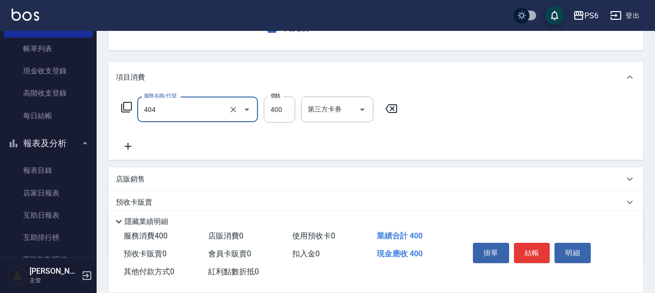
type input "B級剪髮(404)"
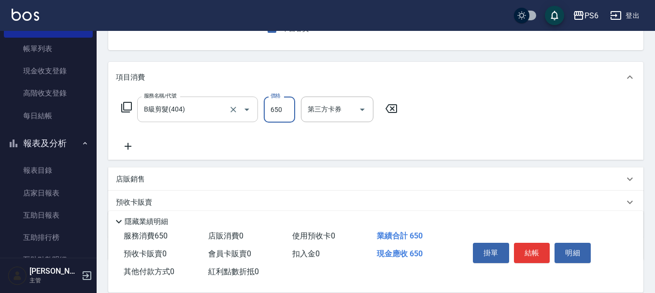
type input "650"
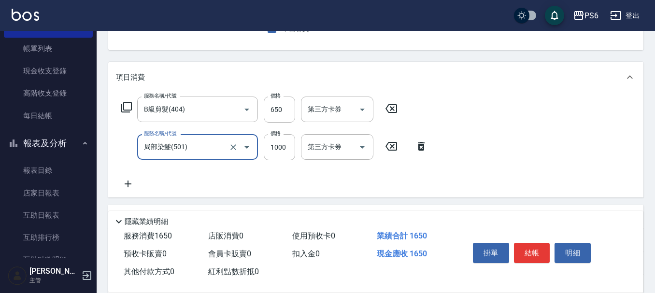
click at [208, 151] on input "局部染髮(501)" at bounding box center [184, 147] width 85 height 17
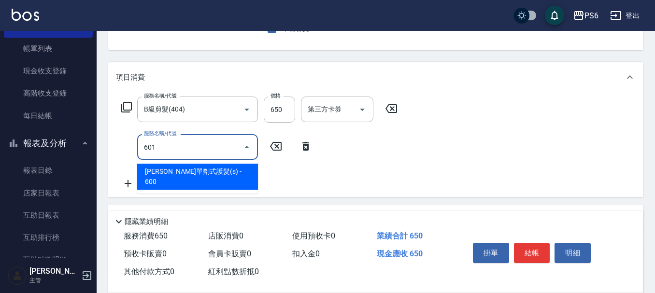
type input "[PERSON_NAME]單劑式護髮(s)(601)"
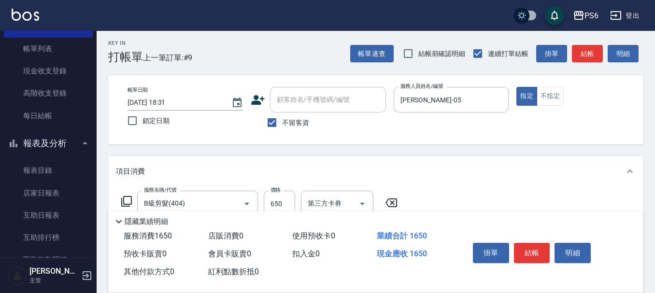
scroll to position [0, 0]
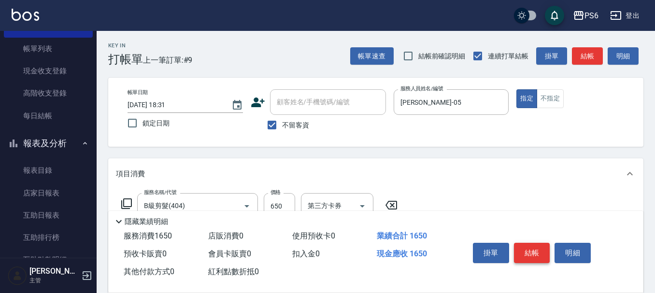
type input "1000"
click at [542, 243] on button "結帳" at bounding box center [532, 253] width 36 height 20
type input "[DATE] 18:32"
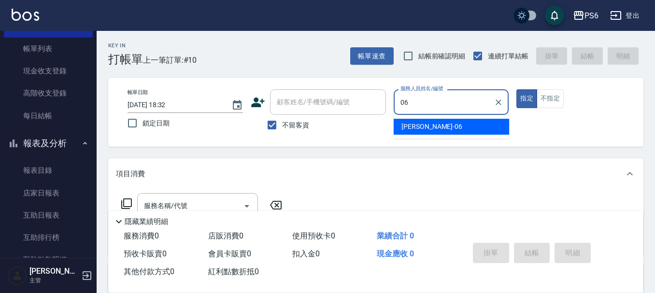
type input "[PERSON_NAME]-06"
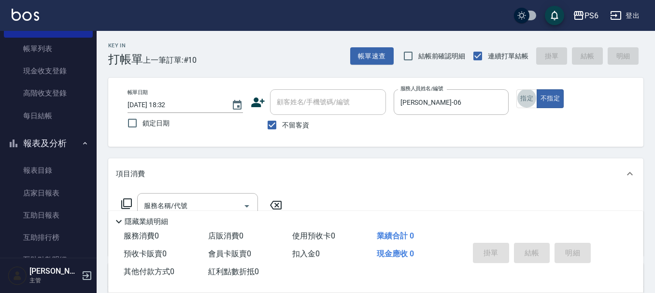
scroll to position [48, 0]
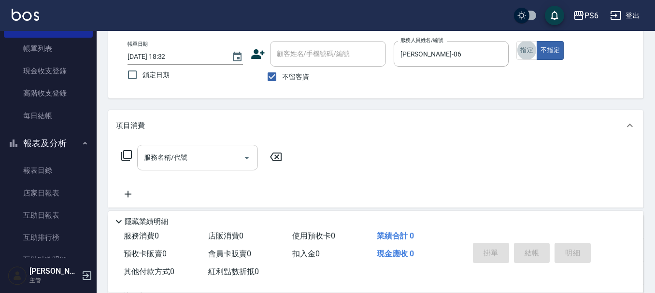
click at [193, 148] on div "服務名稱/代號" at bounding box center [197, 158] width 121 height 26
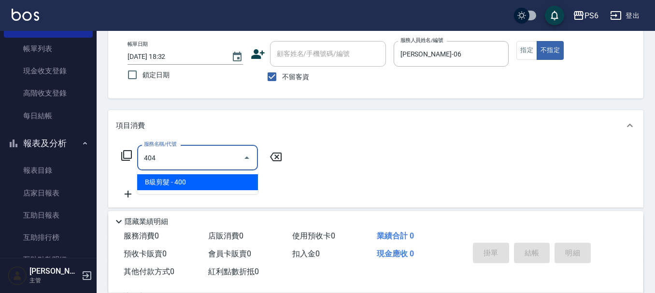
type input "B級剪髮(404)"
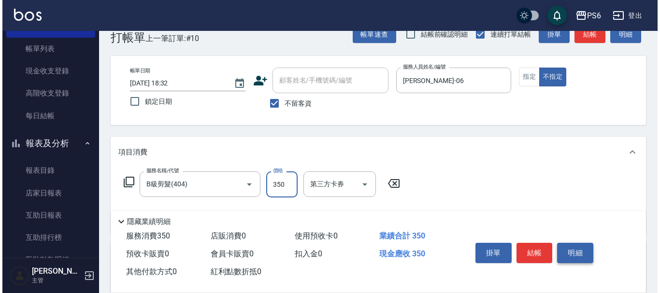
scroll to position [0, 0]
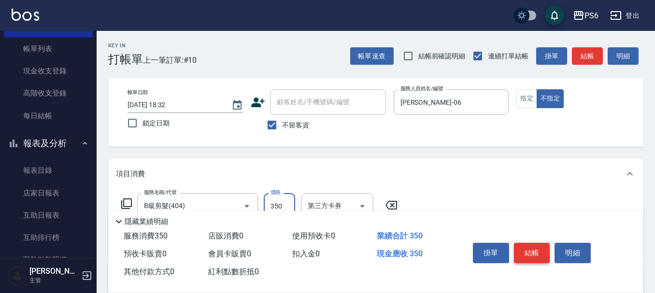
type input "350"
click at [536, 249] on button "結帳" at bounding box center [532, 253] width 36 height 20
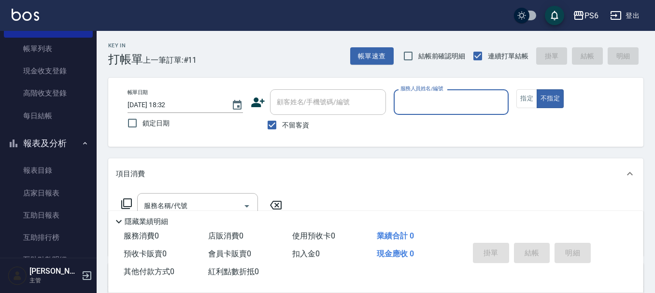
drag, startPoint x: 272, startPoint y: 122, endPoint x: 282, endPoint y: 104, distance: 20.1
click at [274, 121] on input "不留客資" at bounding box center [272, 125] width 20 height 20
checkbox input "false"
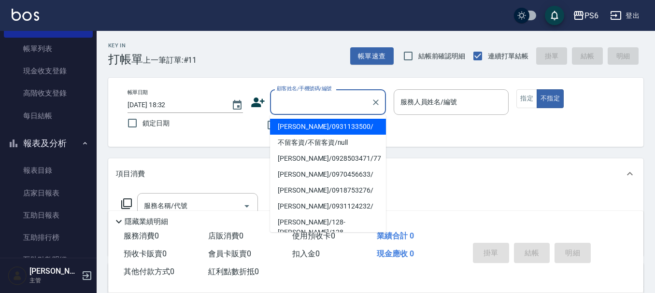
click at [285, 96] on div "顧客姓名/手機號碼/編號 顧客姓名/手機號碼/編號" at bounding box center [328, 102] width 116 height 26
click at [254, 102] on icon at bounding box center [258, 102] width 14 height 14
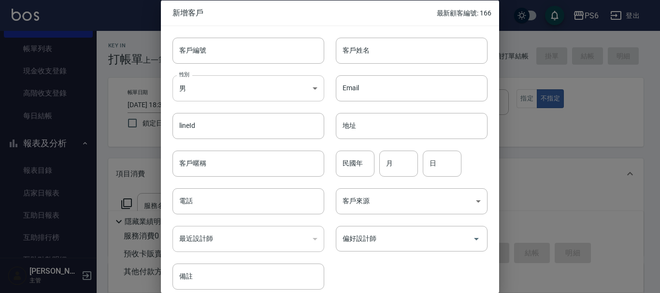
click at [228, 91] on body "PS6 登出 櫃檯作業 打帳單 帳單列表 現金收支登錄 高階收支登錄 每日結帳 報表及分析 報表目錄 店家日報表 互助日報表 互助排行榜 互助點數明細 設計師…" at bounding box center [330, 236] width 660 height 472
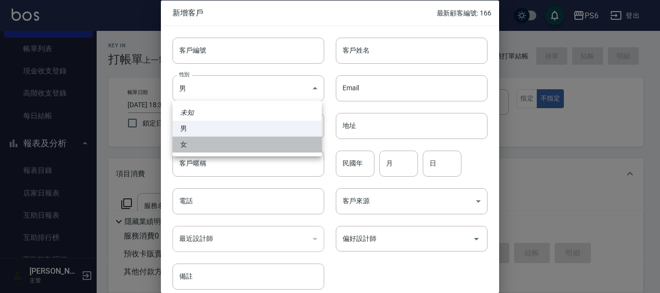
click at [207, 146] on li "女" at bounding box center [246, 145] width 149 height 16
type input "[DEMOGRAPHIC_DATA]"
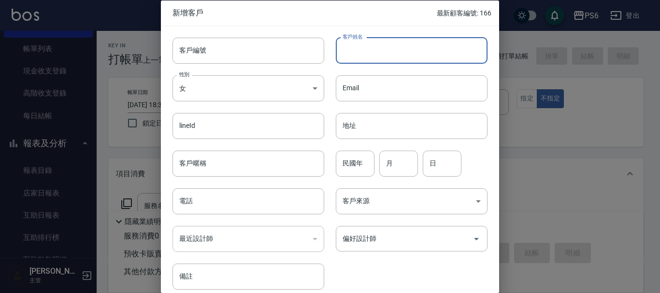
click at [384, 50] on input "客戶姓名" at bounding box center [412, 50] width 152 height 26
click at [375, 48] on input "郭於於" at bounding box center [412, 50] width 152 height 26
type input "[PERSON_NAME]"
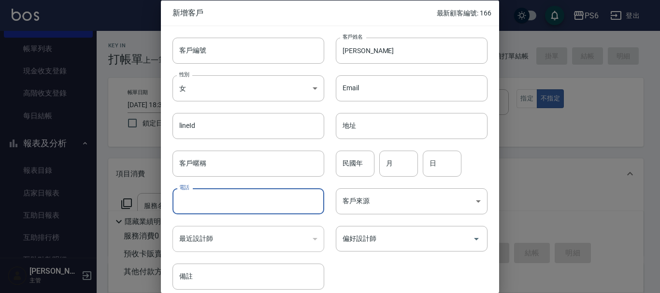
click at [252, 208] on input "電話" at bounding box center [248, 201] width 152 height 26
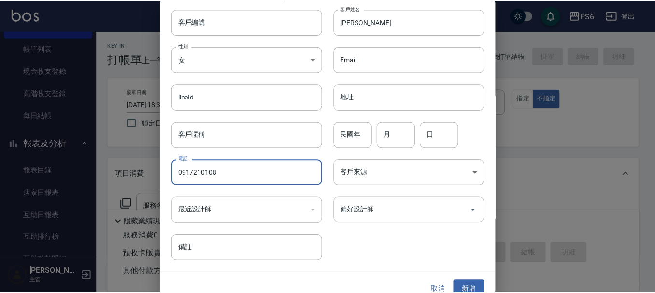
scroll to position [42, 0]
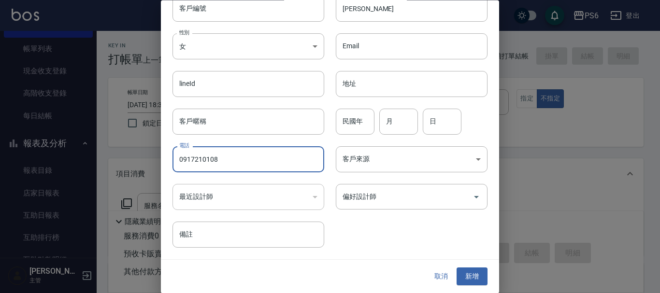
type input "0917210108"
click at [473, 280] on button "新增" at bounding box center [472, 277] width 31 height 18
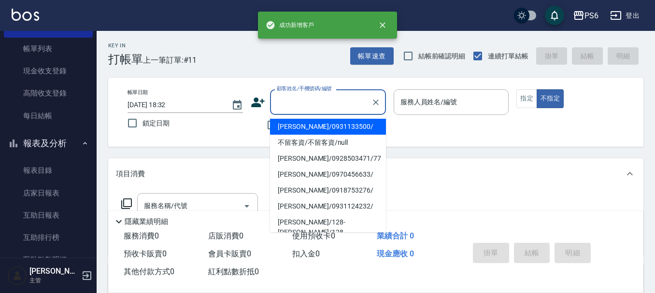
click at [295, 104] on input "顧客姓名/手機號碼/編號" at bounding box center [320, 102] width 93 height 17
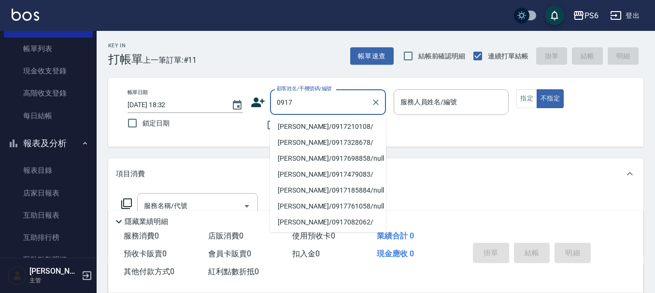
click at [343, 124] on li "[PERSON_NAME]/0917210108/" at bounding box center [328, 127] width 116 height 16
type input "[PERSON_NAME]/0917210108/"
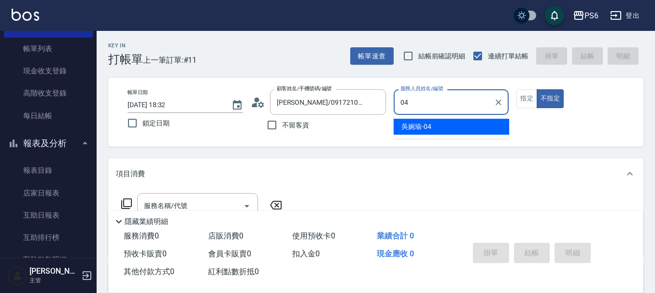
type input "[PERSON_NAME]-04"
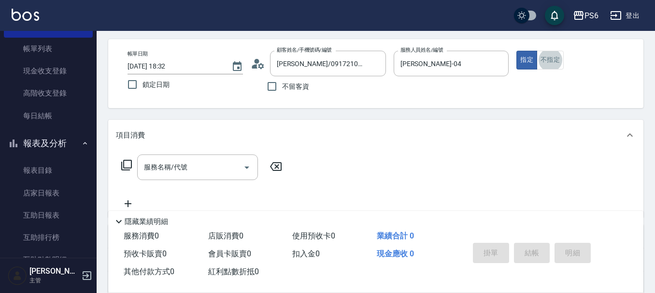
scroll to position [97, 0]
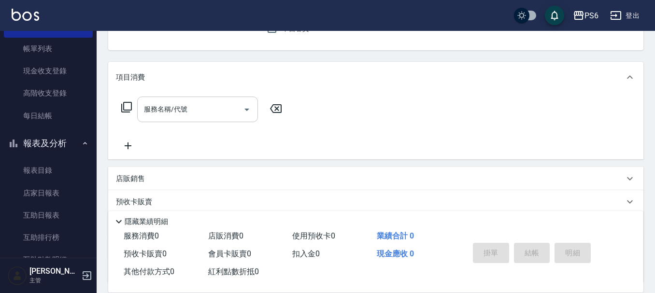
click at [203, 107] on input "服務名稱/代號" at bounding box center [191, 109] width 98 height 17
click at [120, 109] on div "服務名稱/代號 服務名稱/代號" at bounding box center [202, 110] width 172 height 26
click at [125, 107] on icon at bounding box center [127, 107] width 12 height 12
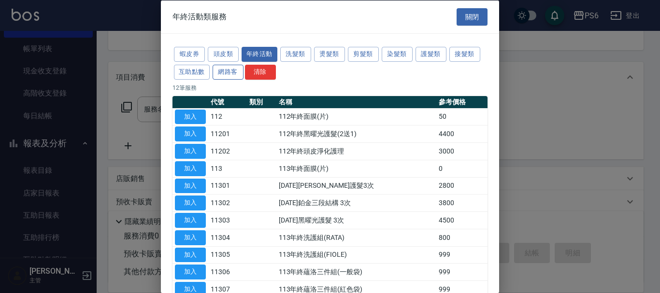
click at [238, 71] on button "網路客" at bounding box center [228, 71] width 31 height 15
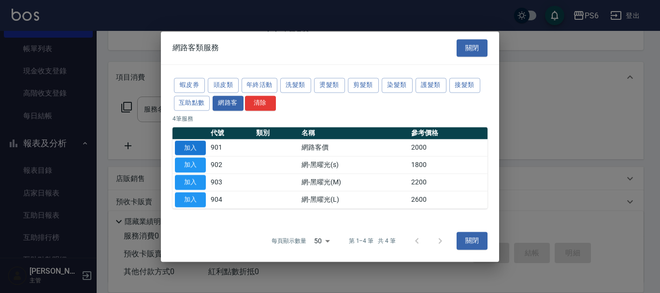
click at [194, 153] on button "加入" at bounding box center [190, 148] width 31 height 15
type input "網路客價(901)"
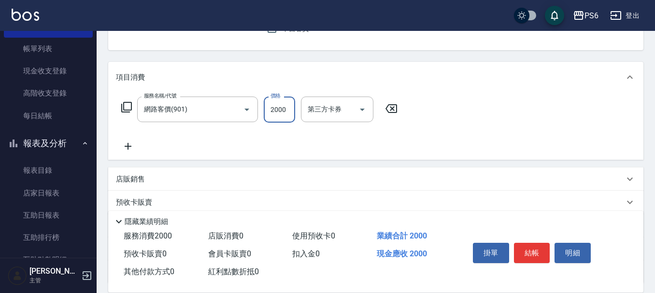
click at [281, 114] on input "2000" at bounding box center [279, 110] width 31 height 26
type input "2399"
click at [128, 148] on icon at bounding box center [128, 146] width 7 height 7
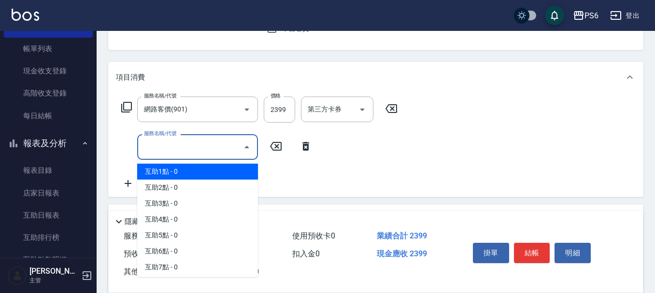
click at [177, 149] on input "服務名稱/代號" at bounding box center [191, 147] width 98 height 17
click at [182, 166] on span "互助1點 - 0" at bounding box center [197, 172] width 121 height 16
type input "互助1點(1)"
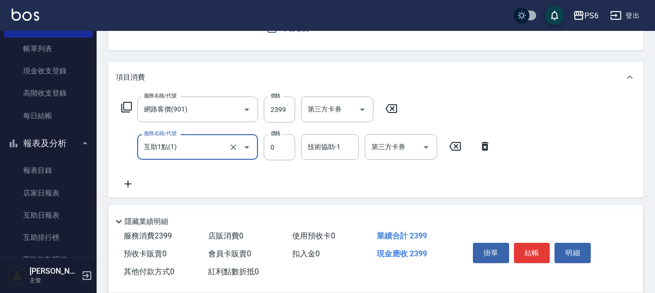
click at [316, 146] on div "技術協助-1 技術協助-1" at bounding box center [330, 147] width 58 height 26
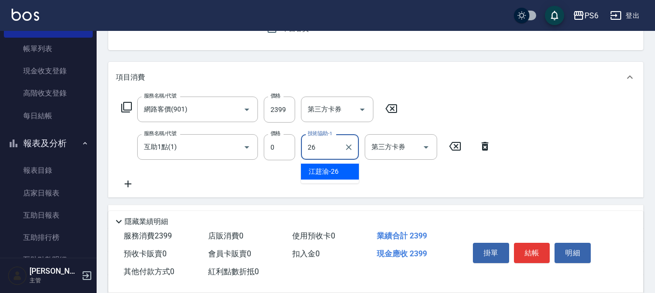
type input "[PERSON_NAME]-26"
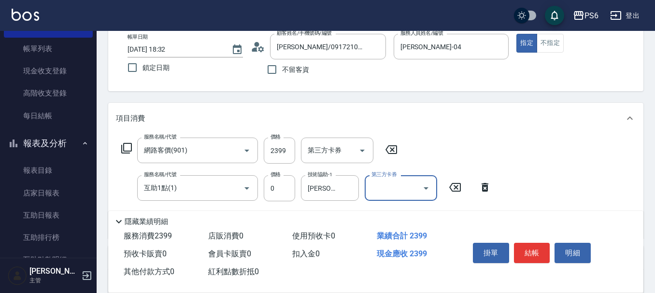
scroll to position [0, 0]
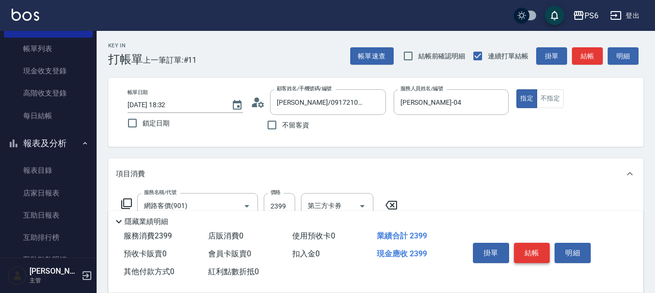
click at [538, 248] on button "結帳" at bounding box center [532, 253] width 36 height 20
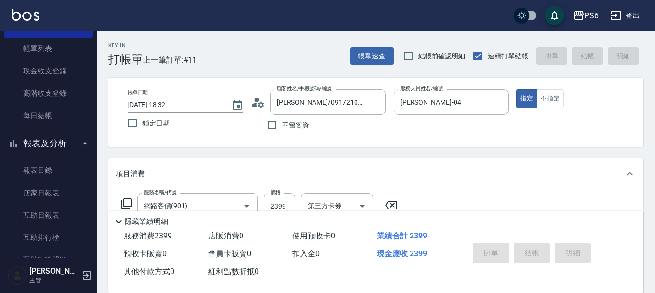
type input "[DATE] 18:33"
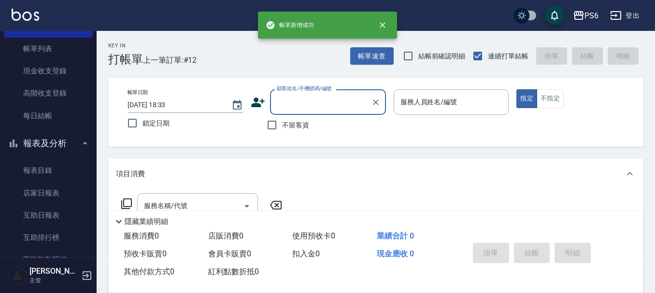
drag, startPoint x: 271, startPoint y: 127, endPoint x: 316, endPoint y: 120, distance: 45.9
click at [277, 123] on input "不留客資" at bounding box center [272, 125] width 20 height 20
checkbox input "true"
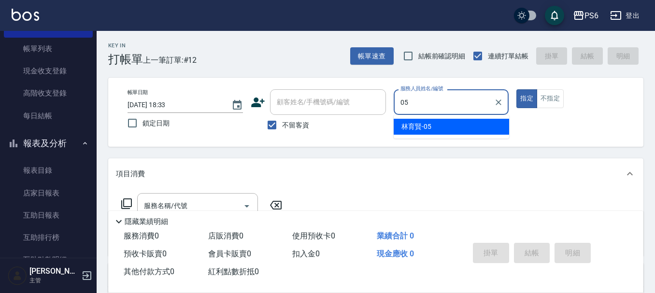
type input "[PERSON_NAME]-05"
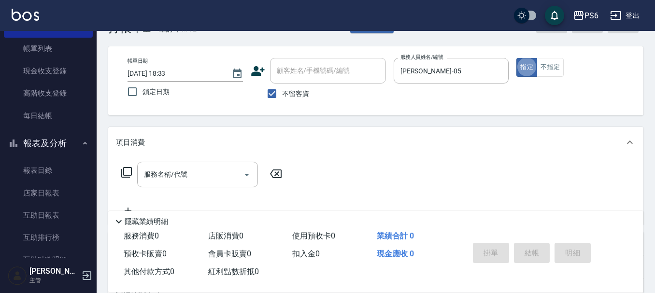
scroll to position [48, 0]
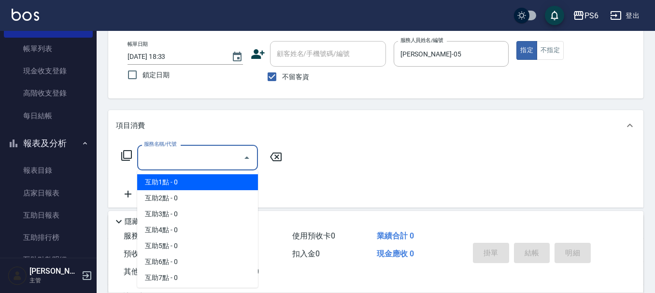
click at [192, 160] on input "服務名稱/代號" at bounding box center [191, 157] width 98 height 17
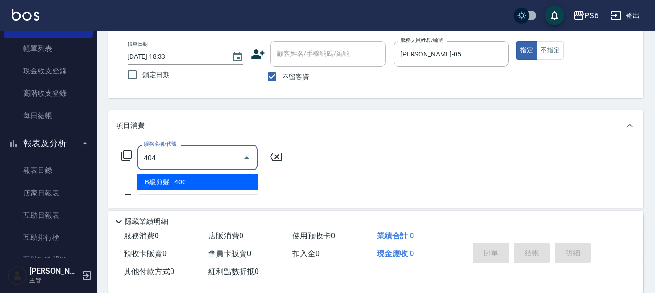
type input "B級剪髮(404)"
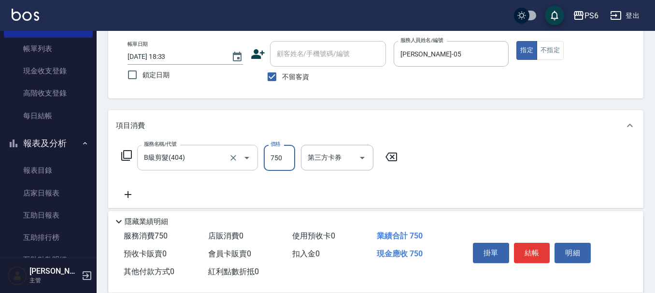
type input "750"
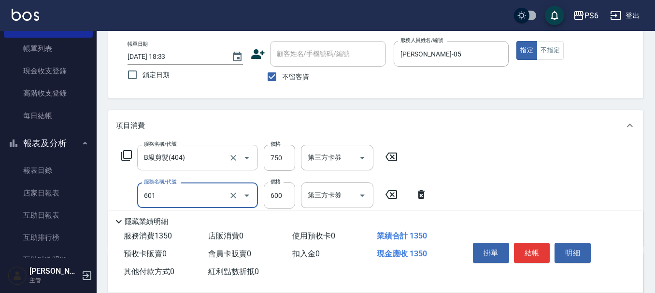
type input "[PERSON_NAME]單劑式護髮(s)(601)"
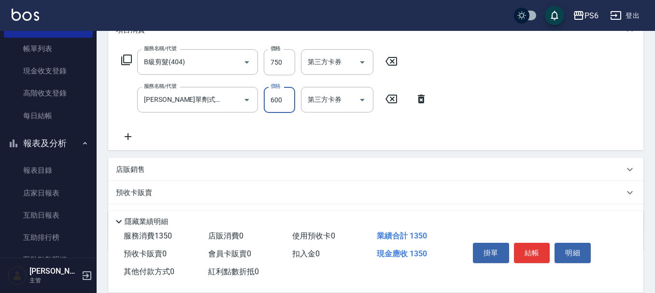
scroll to position [145, 0]
click at [125, 136] on icon at bounding box center [128, 135] width 7 height 7
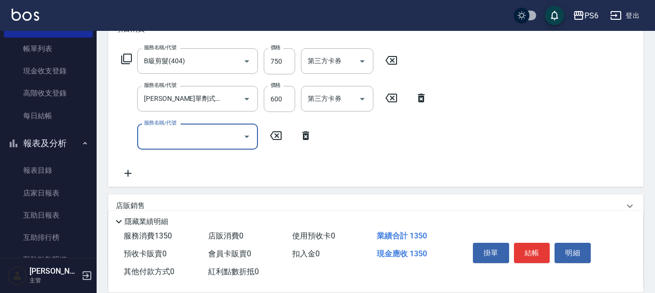
click at [181, 137] on input "服務名稱/代號" at bounding box center [191, 136] width 98 height 17
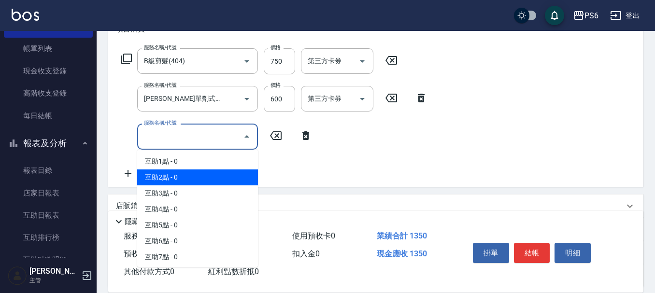
drag, startPoint x: 180, startPoint y: 177, endPoint x: 250, endPoint y: 168, distance: 70.6
click at [182, 177] on span "互助2點 - 0" at bounding box center [197, 178] width 121 height 16
type input "互助2點(2)"
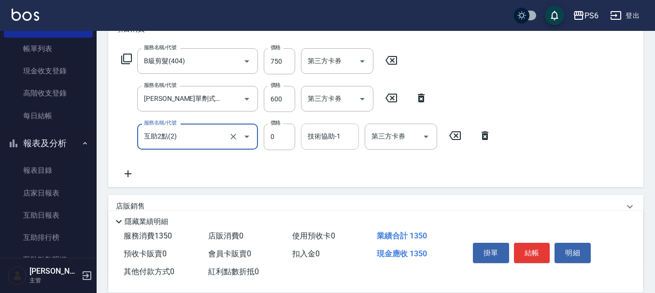
click at [330, 132] on div "技術協助-1 技術協助-1" at bounding box center [330, 137] width 58 height 26
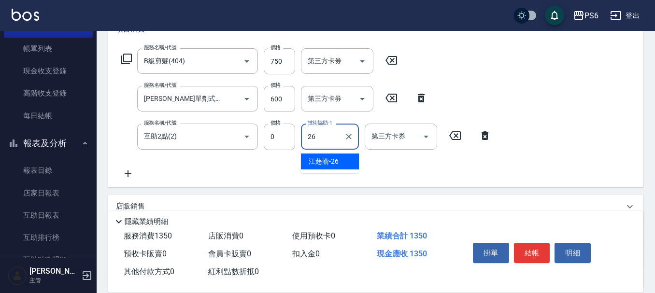
type input "[PERSON_NAME]-26"
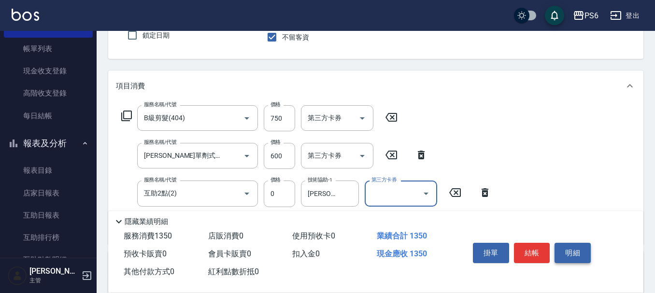
scroll to position [0, 0]
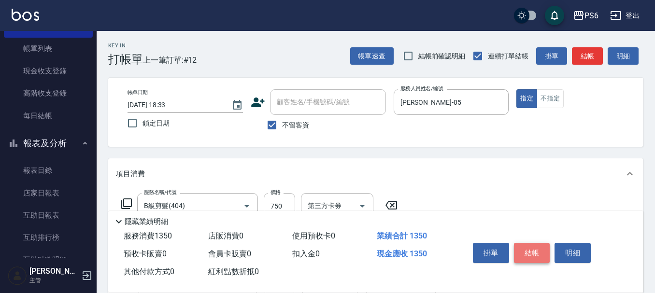
click at [538, 249] on button "結帳" at bounding box center [532, 253] width 36 height 20
